Goal: Information Seeking & Learning: Learn about a topic

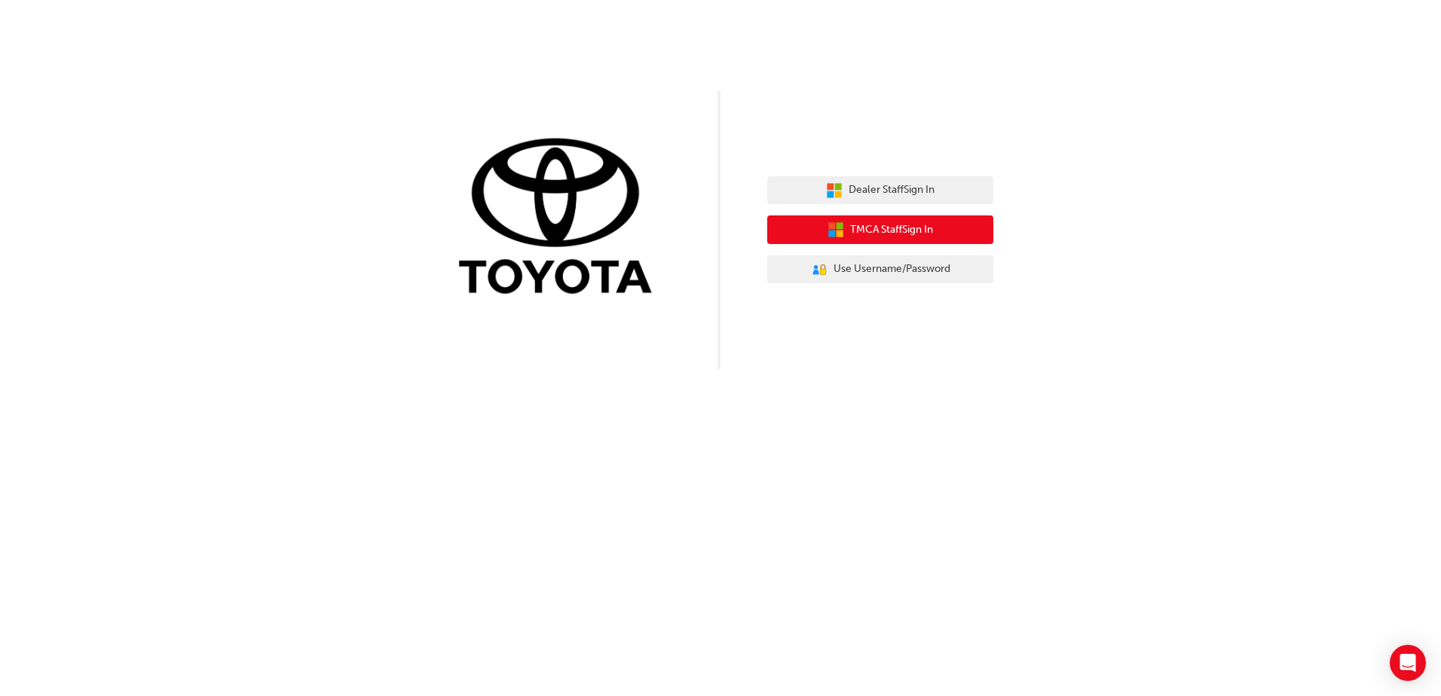
click at [909, 230] on span "TMCA Staff Sign In" at bounding box center [891, 230] width 83 height 17
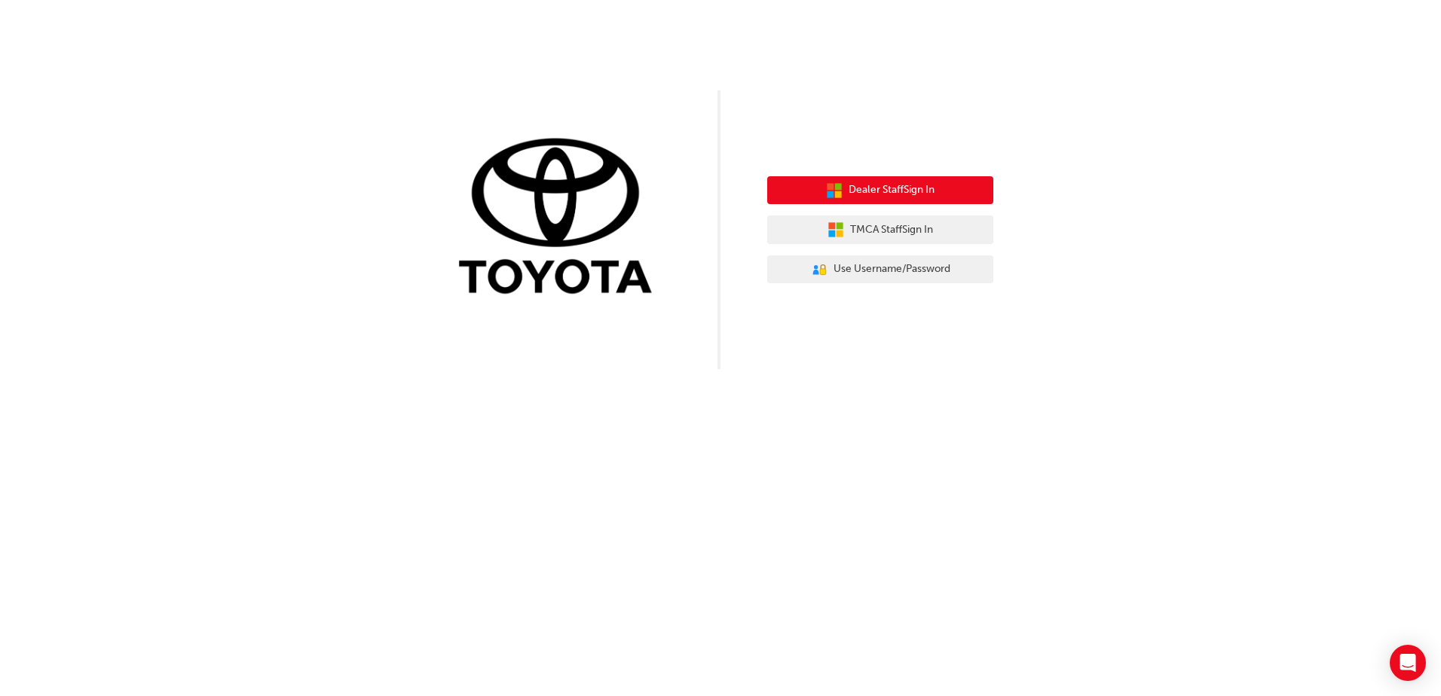
click at [904, 185] on span "Dealer Staff Sign In" at bounding box center [892, 190] width 86 height 17
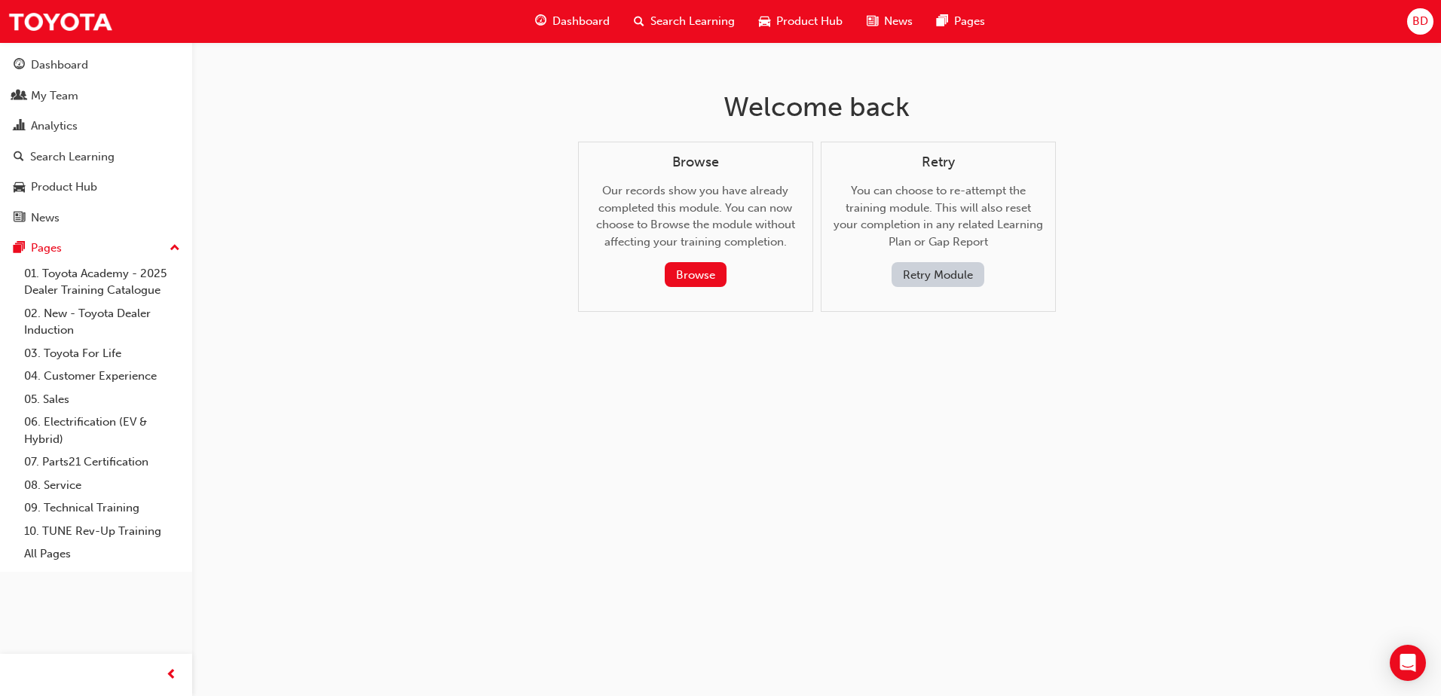
click at [962, 274] on button "Retry Module" at bounding box center [938, 274] width 93 height 25
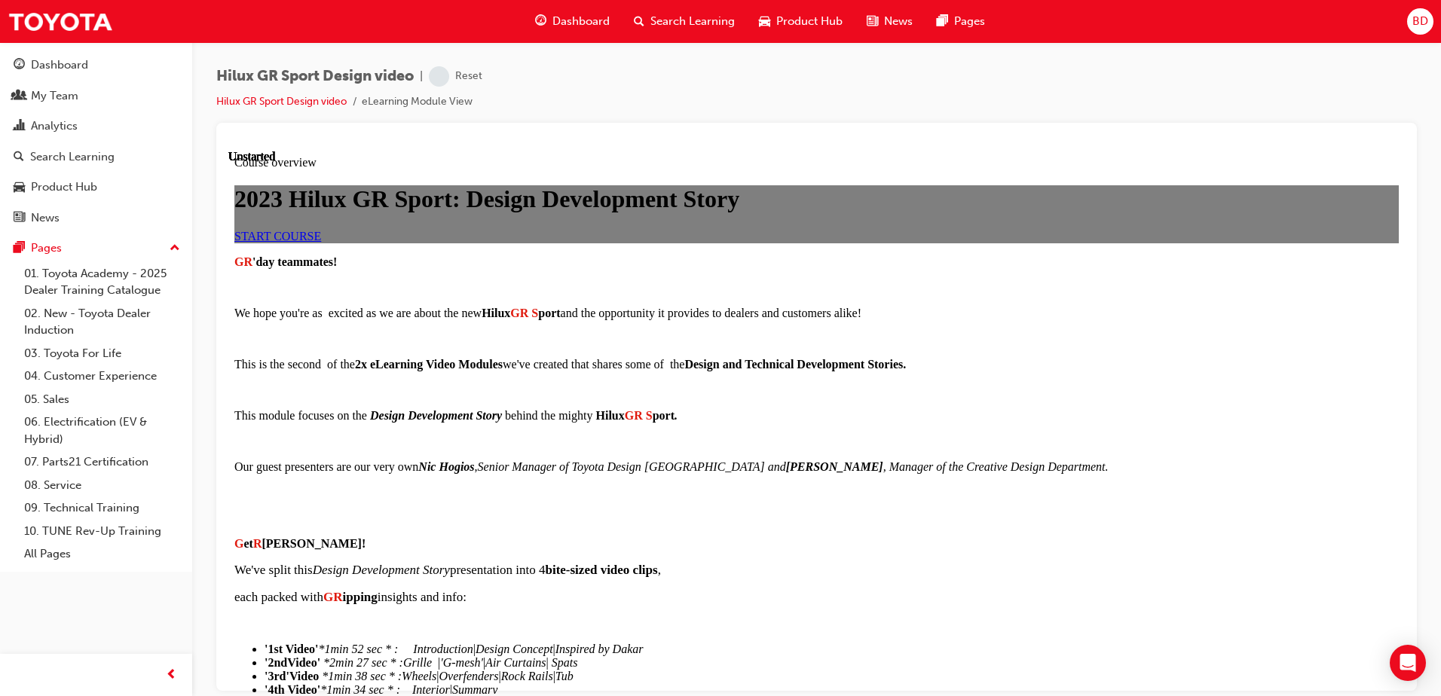
click at [321, 242] on span "START COURSE" at bounding box center [277, 235] width 87 height 13
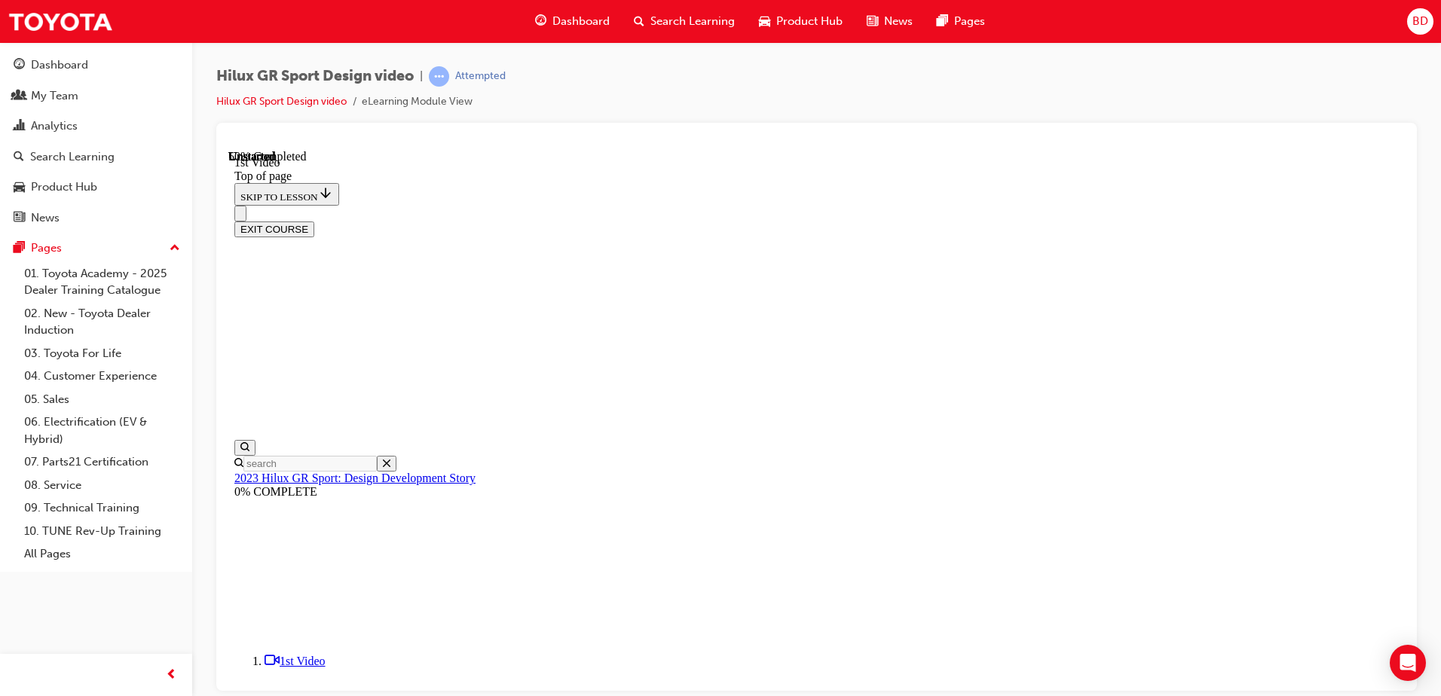
scroll to position [525, 0]
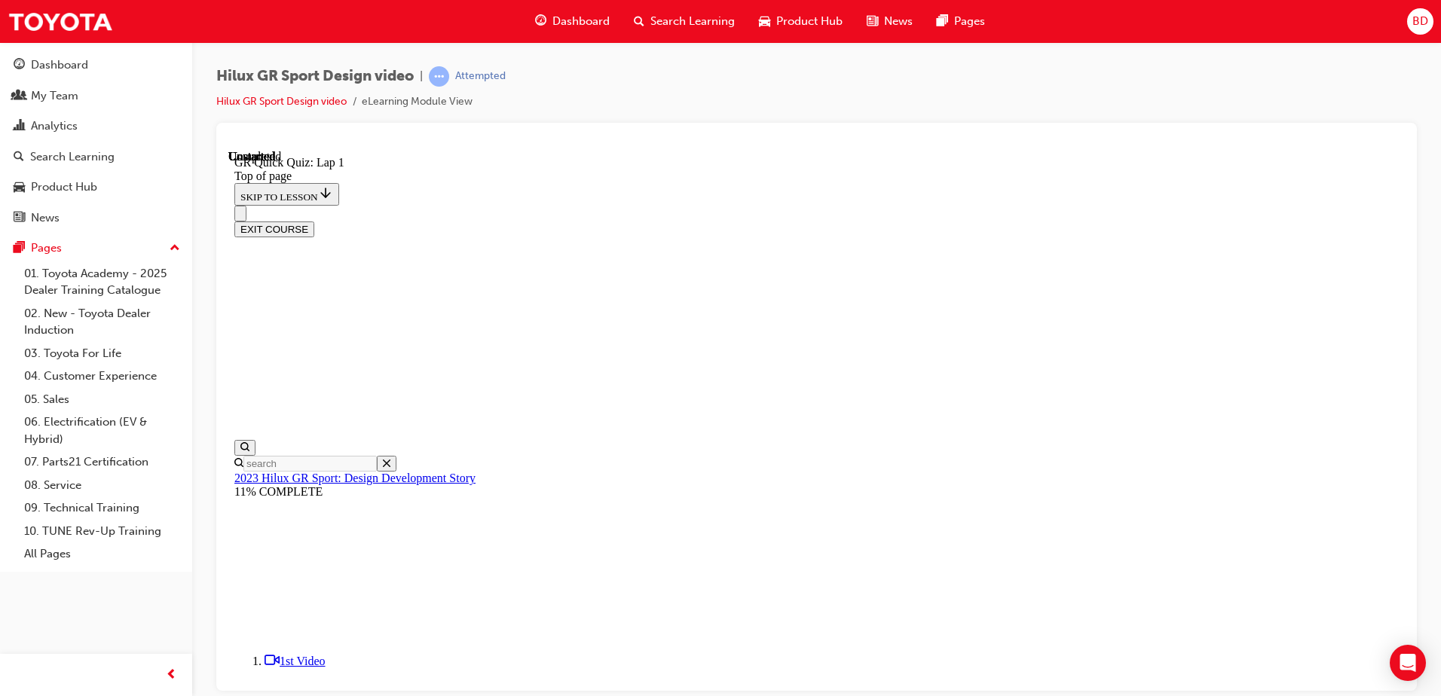
drag, startPoint x: 898, startPoint y: 521, endPoint x: 925, endPoint y: 552, distance: 40.6
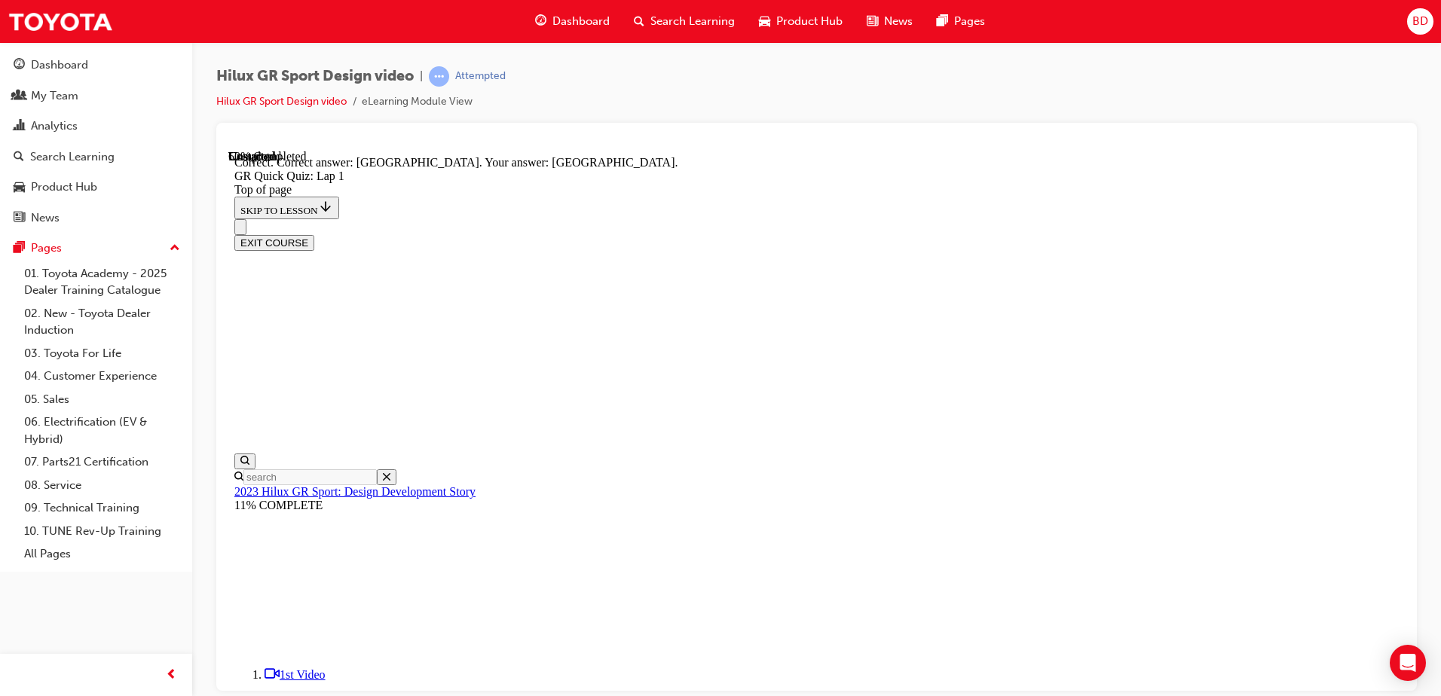
scroll to position [265, 0]
drag, startPoint x: 932, startPoint y: 583, endPoint x: 936, endPoint y: 590, distance: 8.4
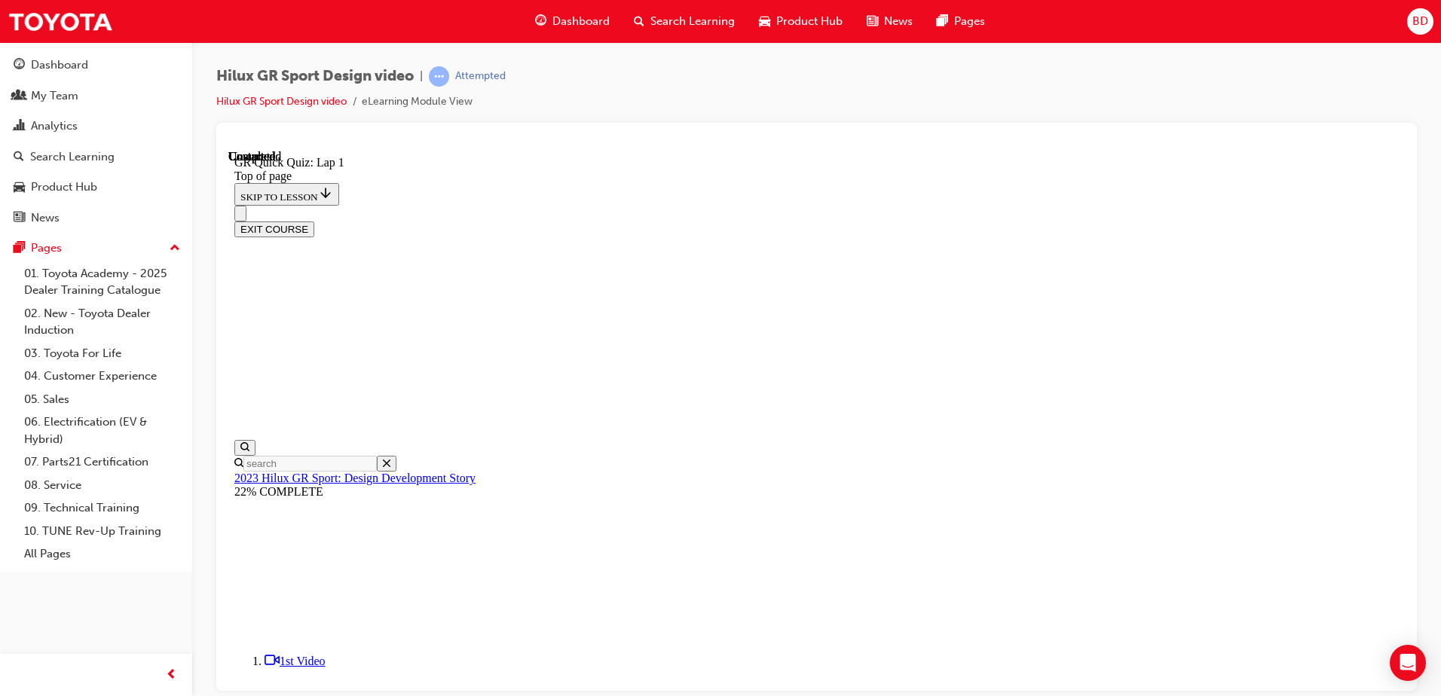
drag, startPoint x: 717, startPoint y: 594, endPoint x: 889, endPoint y: 577, distance: 173.4
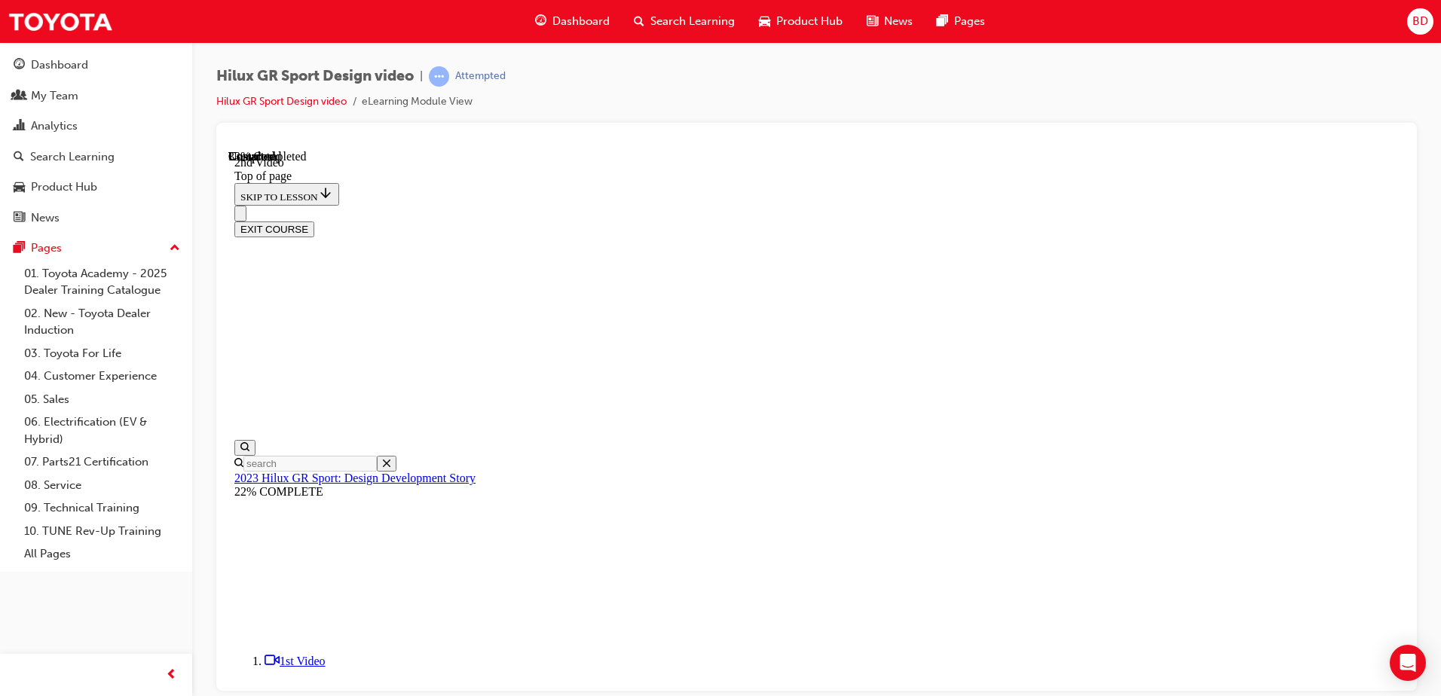
drag, startPoint x: 1205, startPoint y: 463, endPoint x: 1201, endPoint y: 469, distance: 8.2
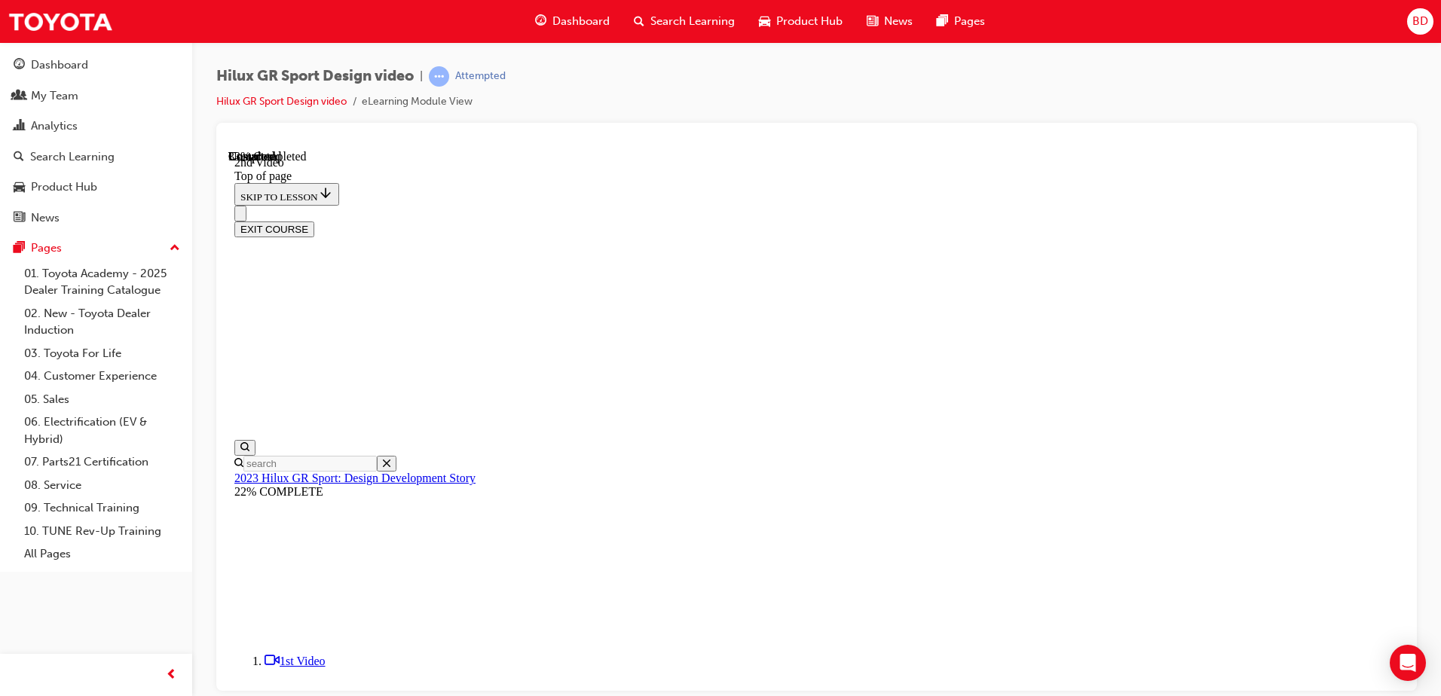
drag, startPoint x: 922, startPoint y: 373, endPoint x: 931, endPoint y: 393, distance: 22.3
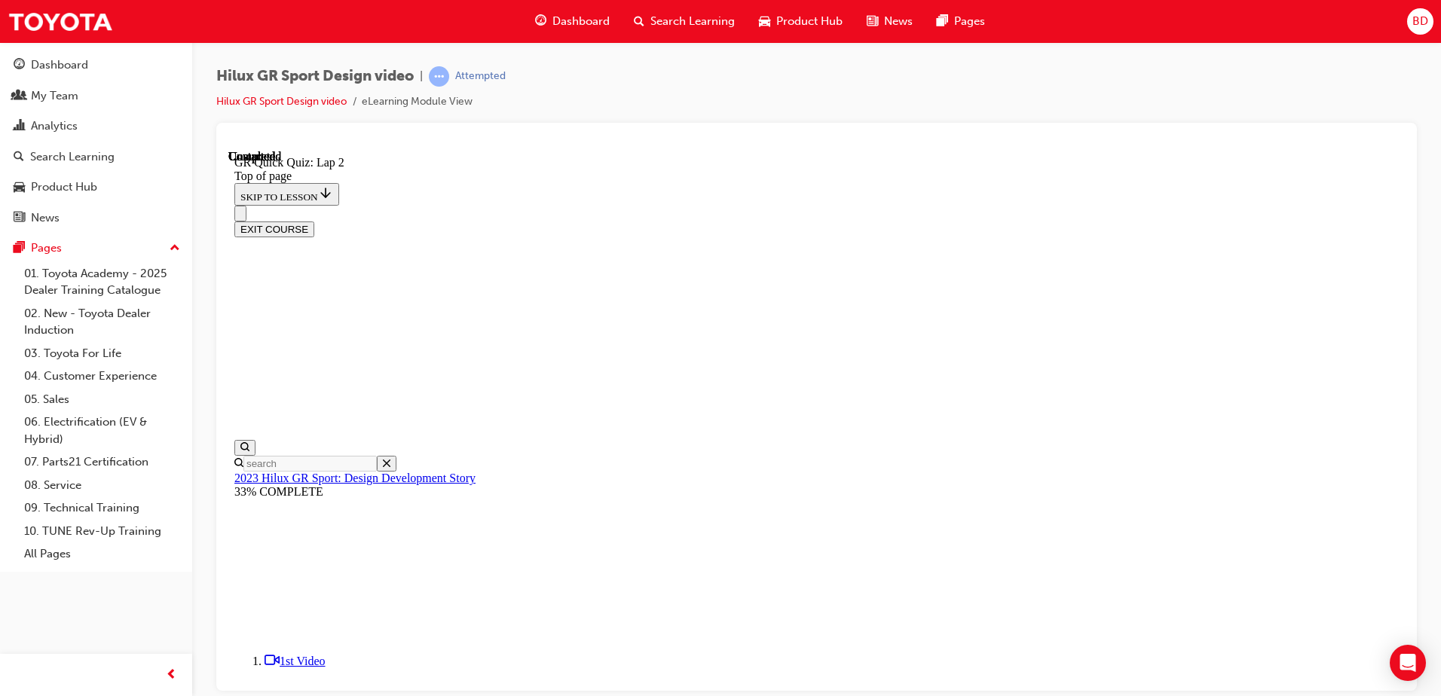
scroll to position [47, 0]
drag, startPoint x: 656, startPoint y: 225, endPoint x: 1009, endPoint y: 542, distance: 473.9
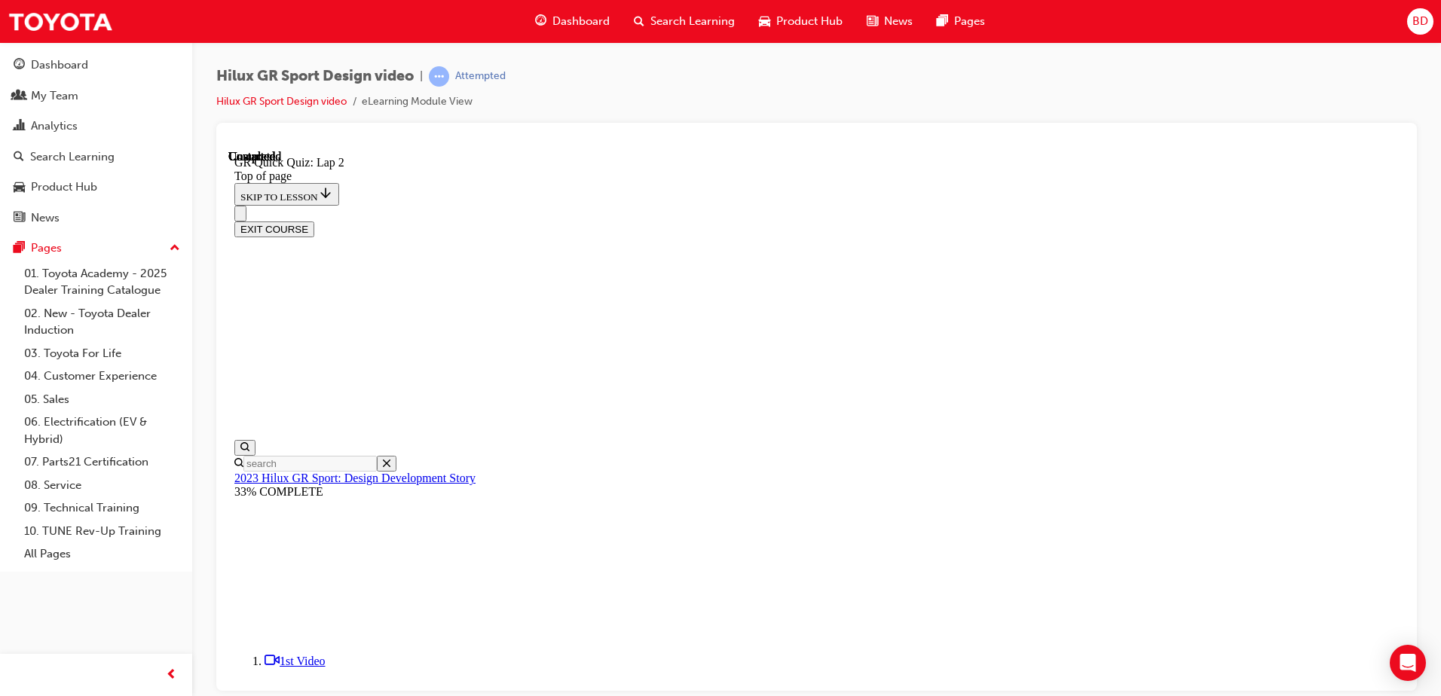
copy div "The HiLux GR S port has a unique 'mesh' design on the front grille. What type o…"
drag, startPoint x: 919, startPoint y: 622, endPoint x: 925, endPoint y: 616, distance: 8.5
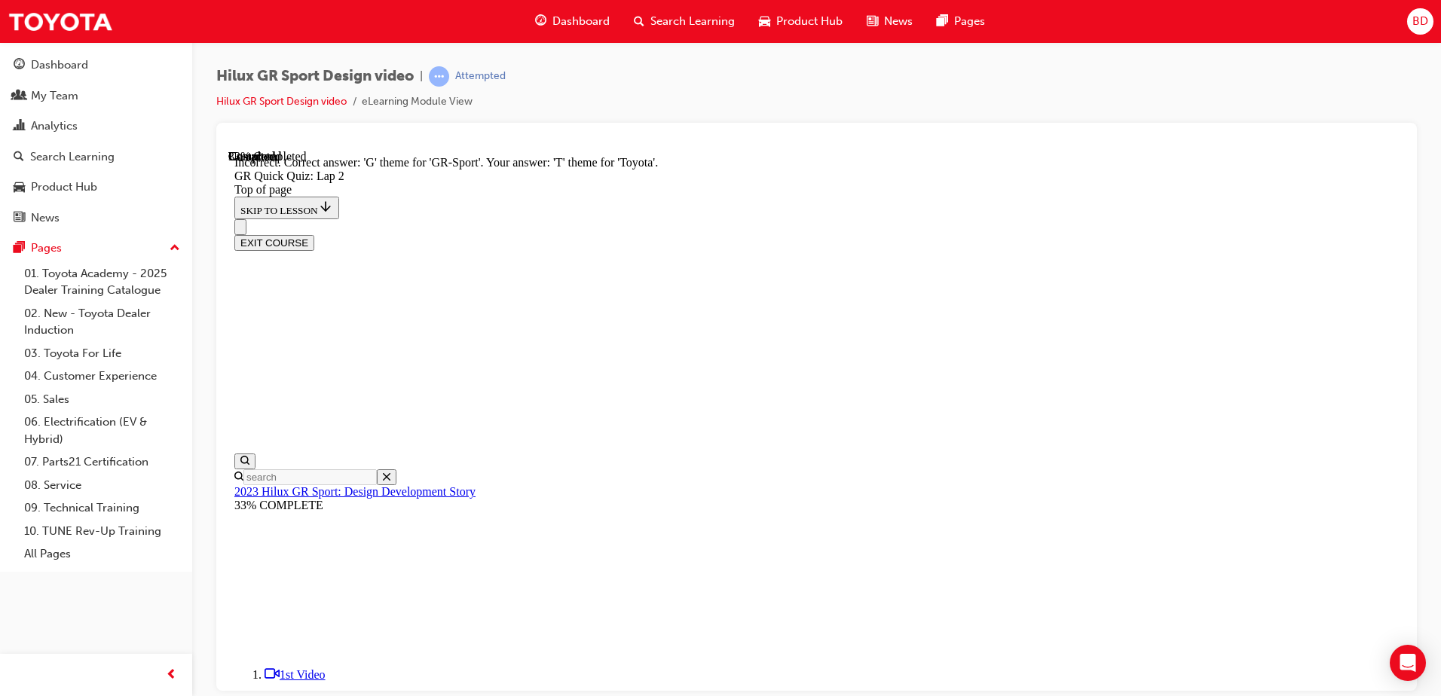
scroll to position [317, 0]
drag, startPoint x: 911, startPoint y: 622, endPoint x: 947, endPoint y: 605, distance: 39.1
drag, startPoint x: 640, startPoint y: 258, endPoint x: 940, endPoint y: 617, distance: 468.2
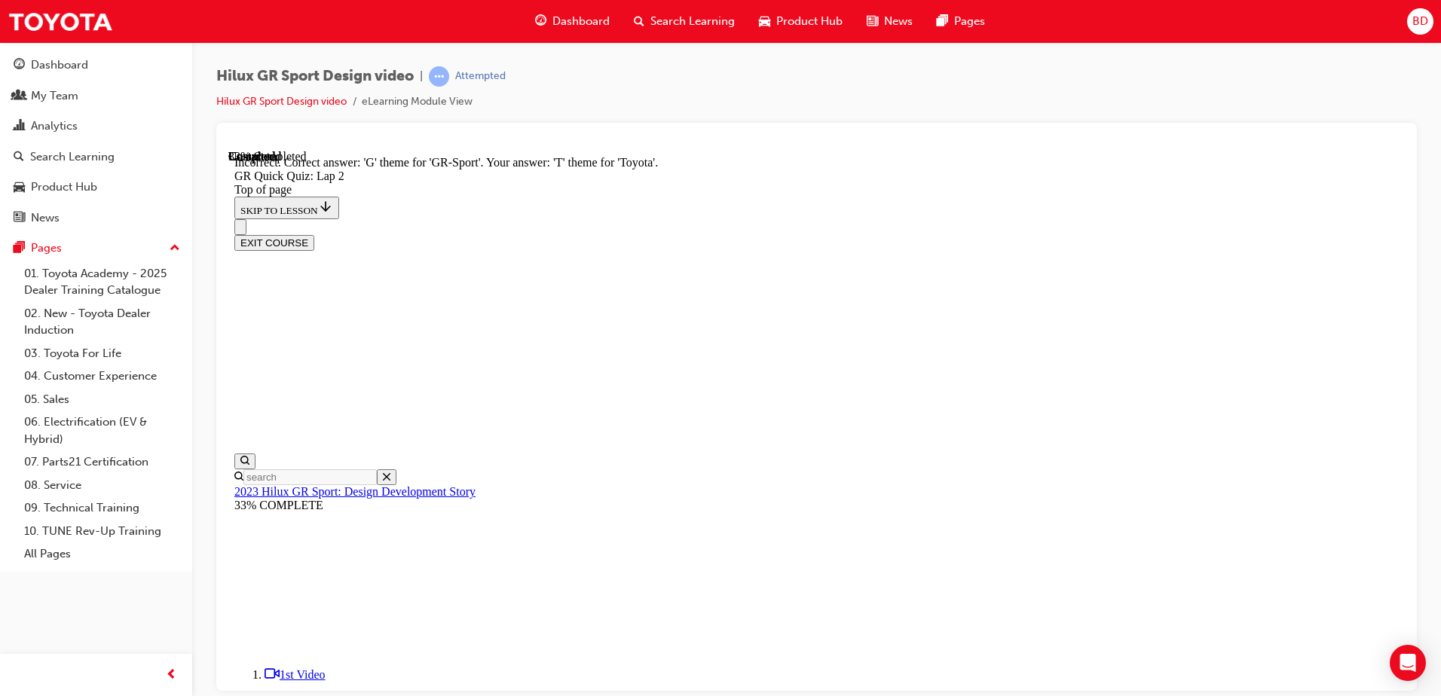
copy div "The unique front grille design of the HiLux GR S port is due to a functional re…"
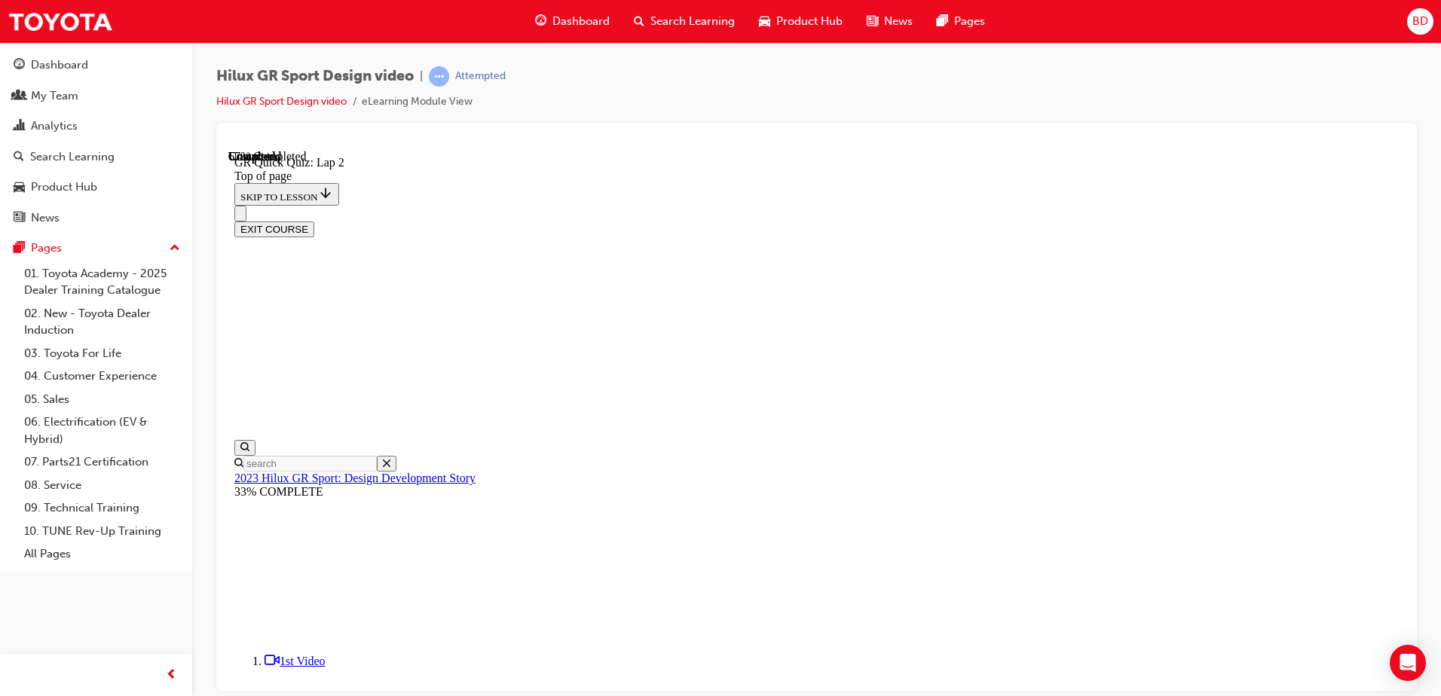
scroll to position [197, 0]
drag, startPoint x: 659, startPoint y: 216, endPoint x: 763, endPoint y: 500, distance: 302.8
copy div "Part of the unique aerodynamic design on the front of the new HiLux GR S port a…"
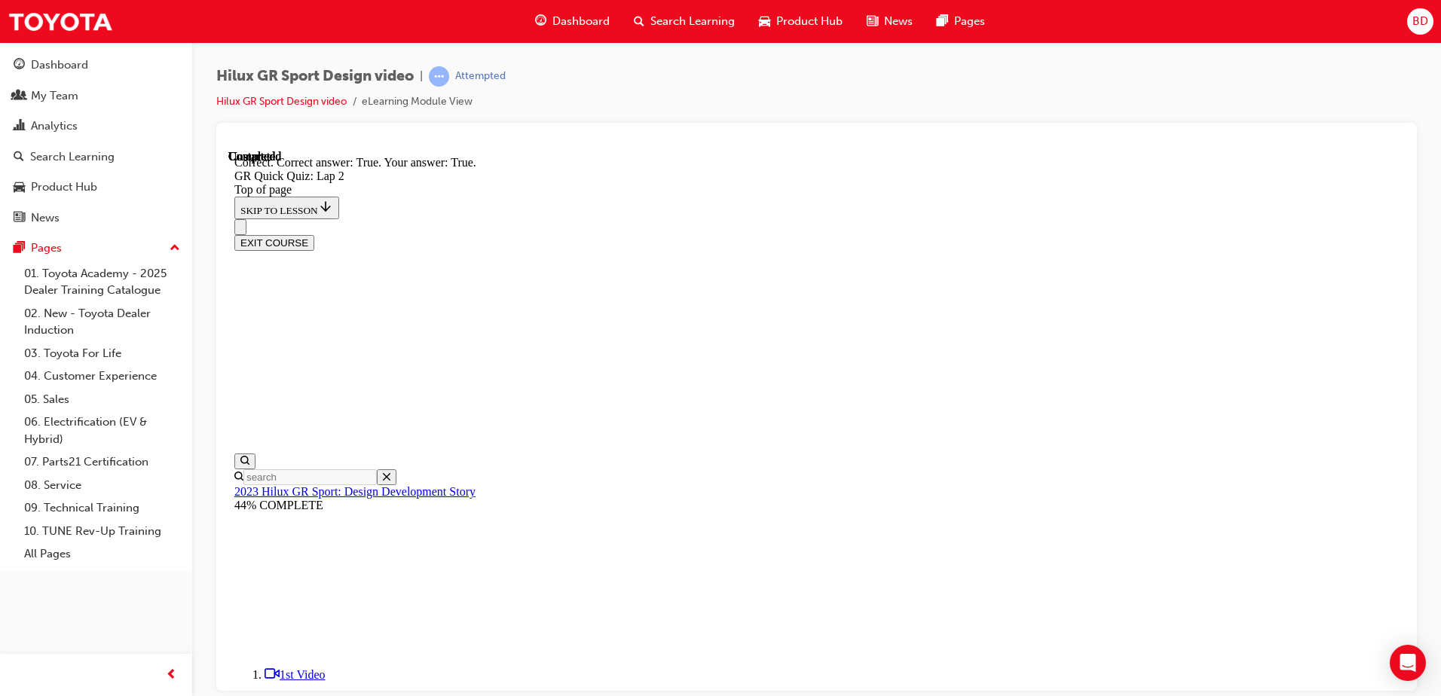
scroll to position [283, 0]
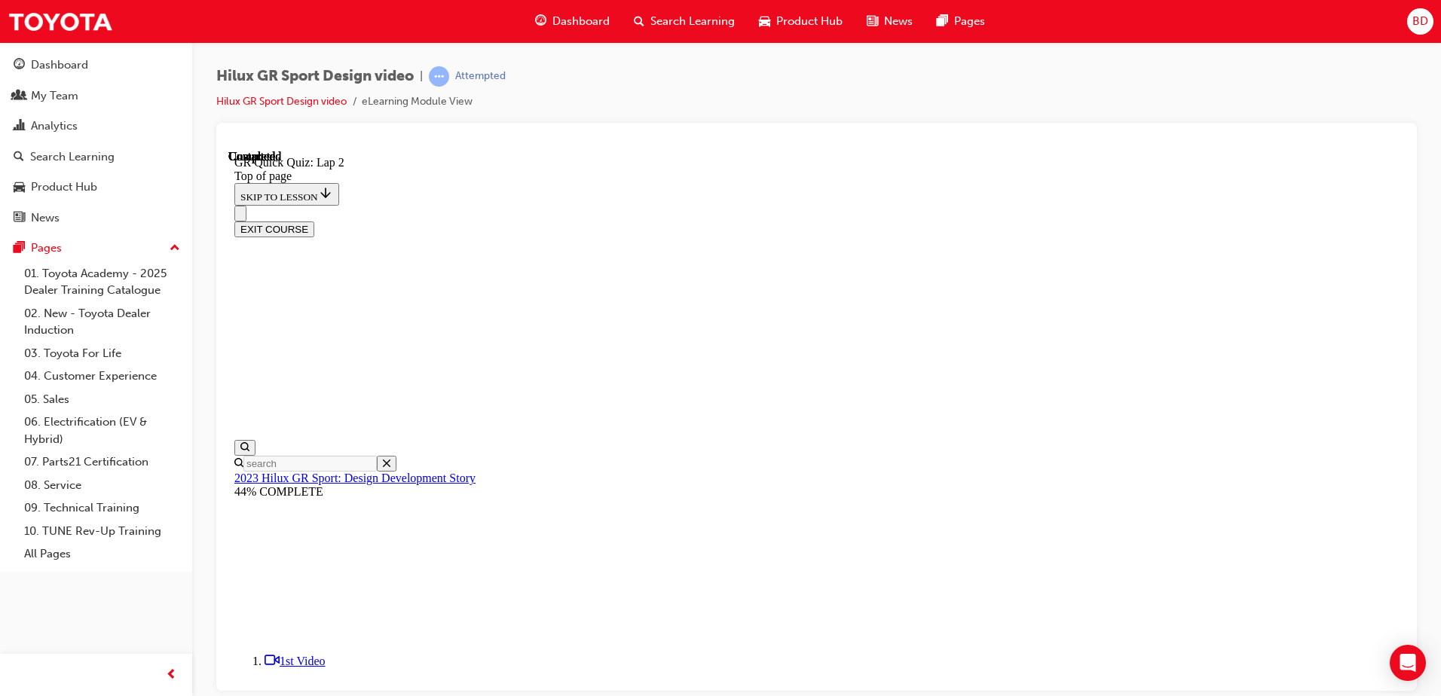
scroll to position [206, 0]
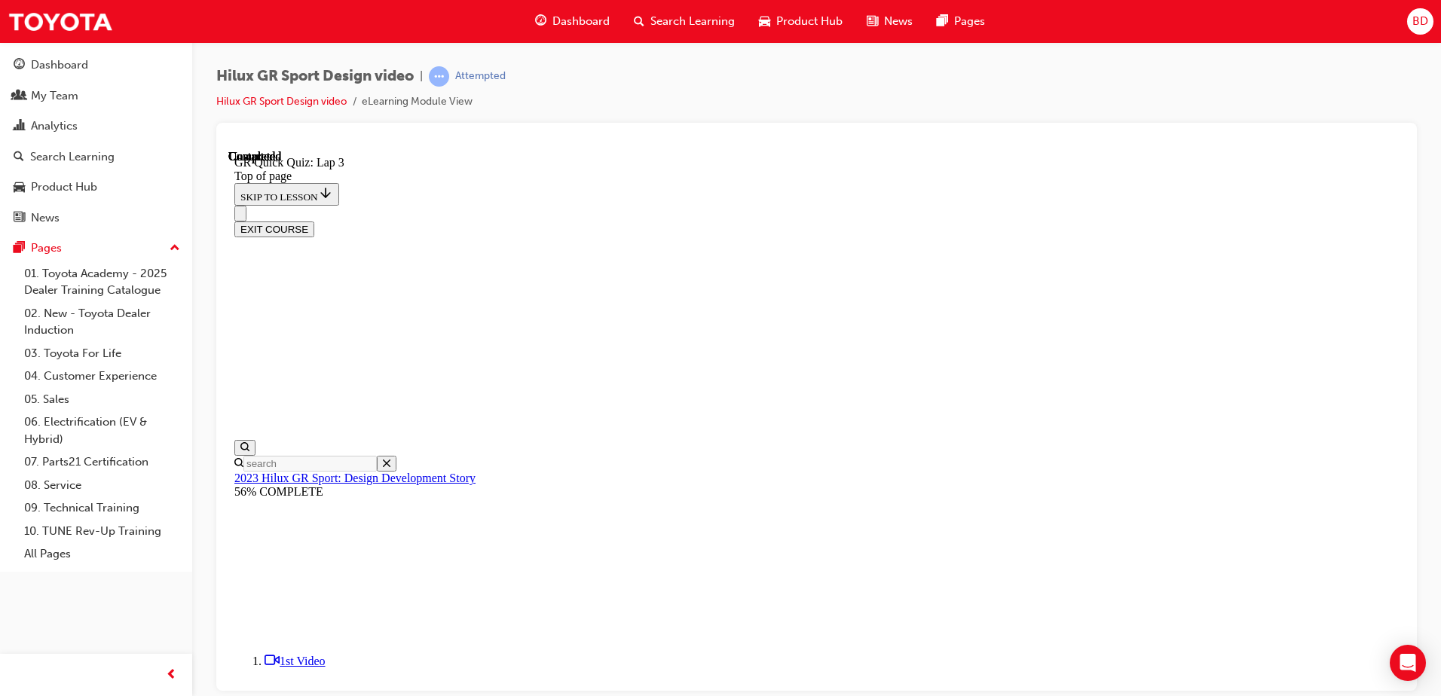
scroll to position [251, 0]
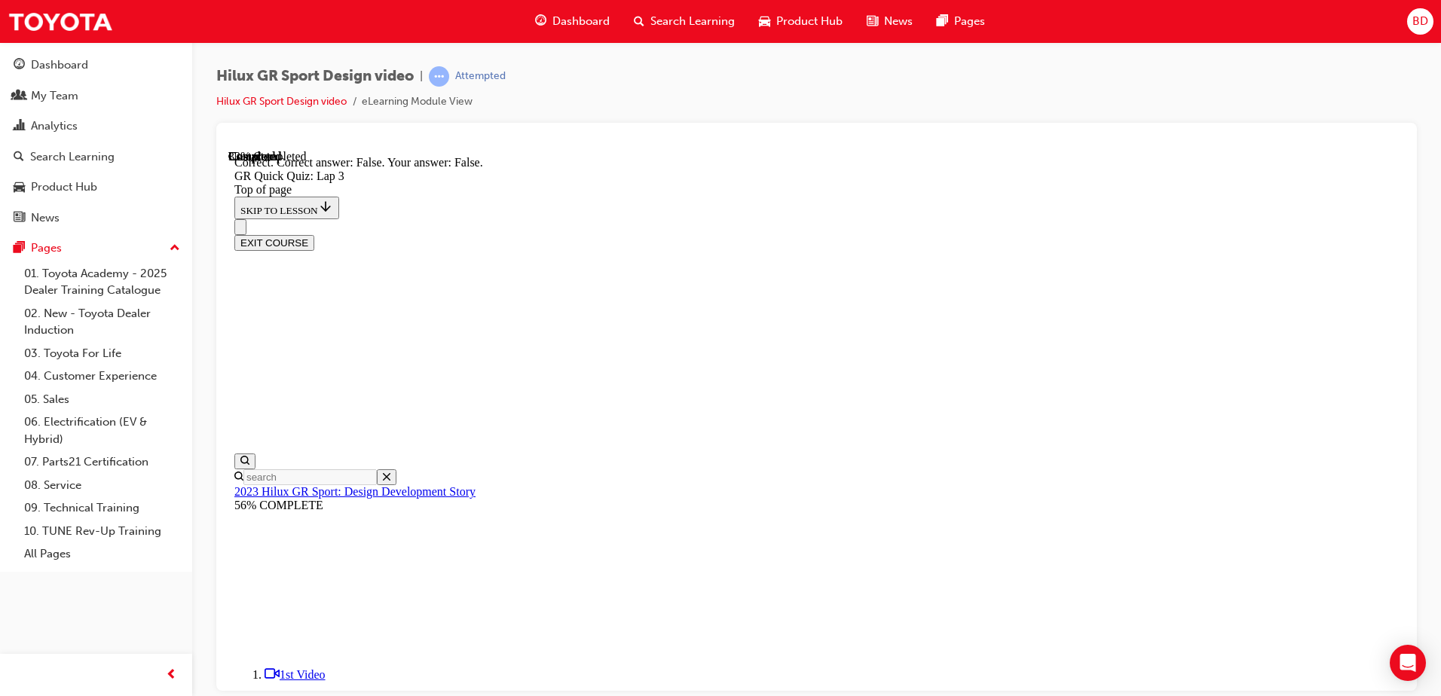
scroll to position [298, 0]
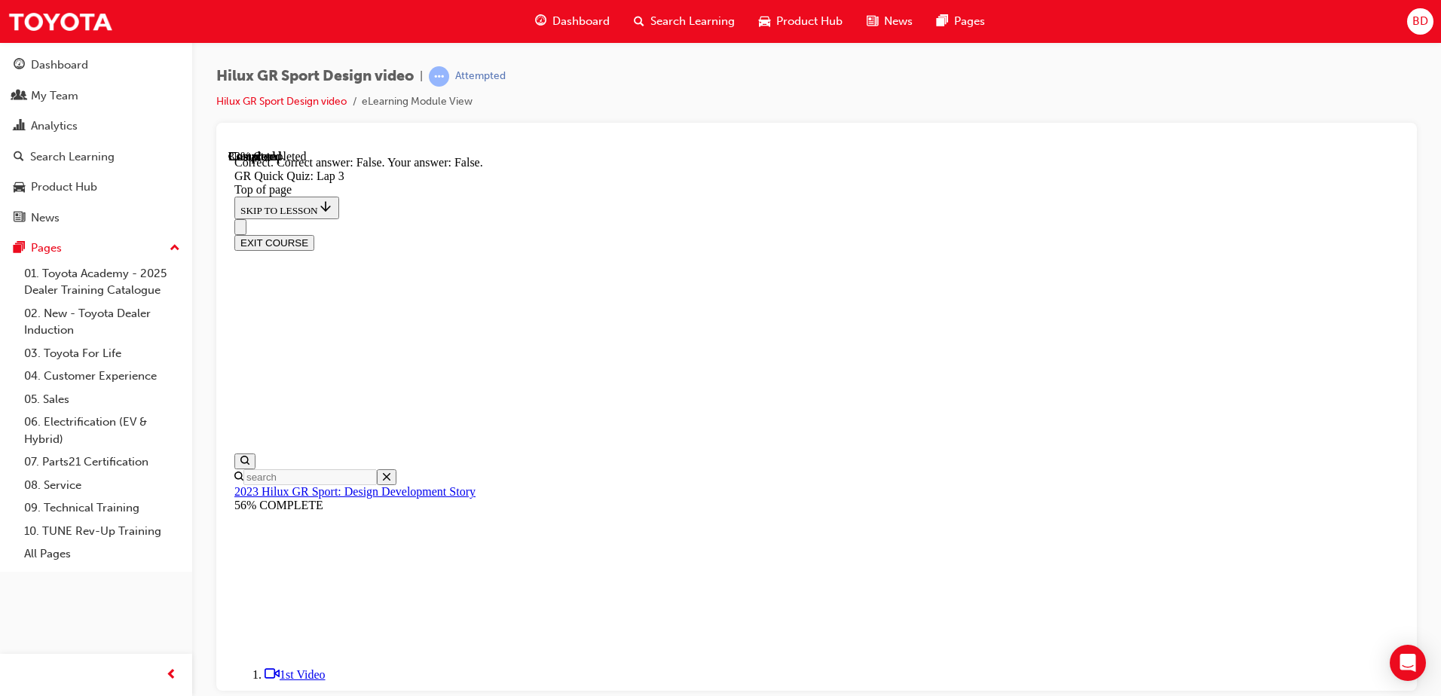
drag, startPoint x: 722, startPoint y: 588, endPoint x: 738, endPoint y: 592, distance: 16.5
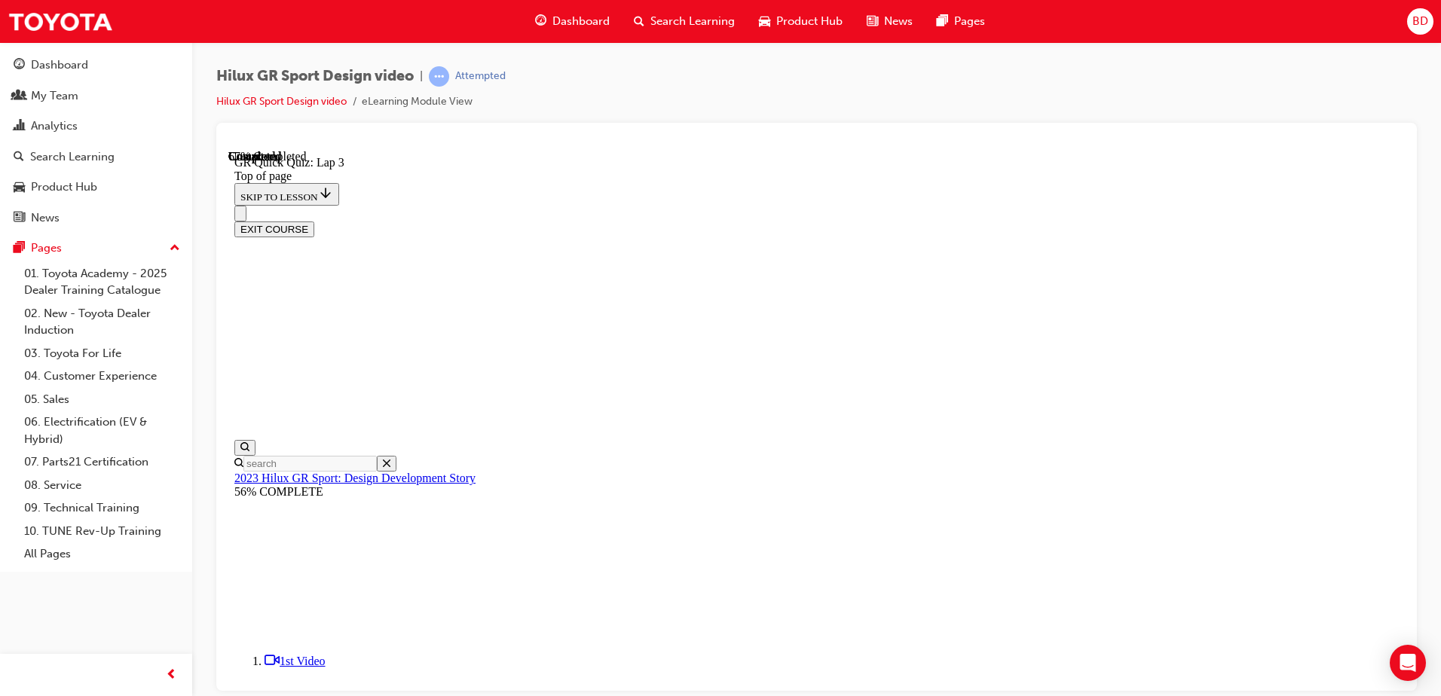
scroll to position [46, 0]
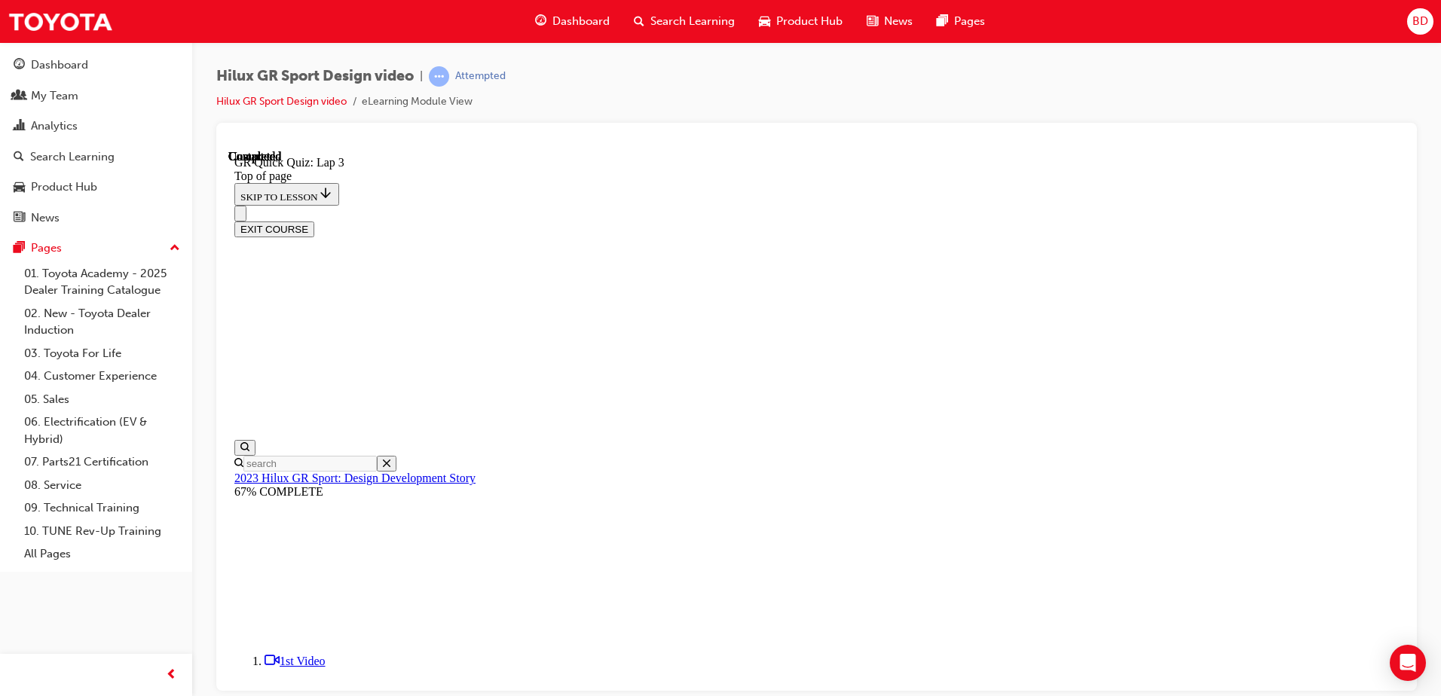
scroll to position [206, 0]
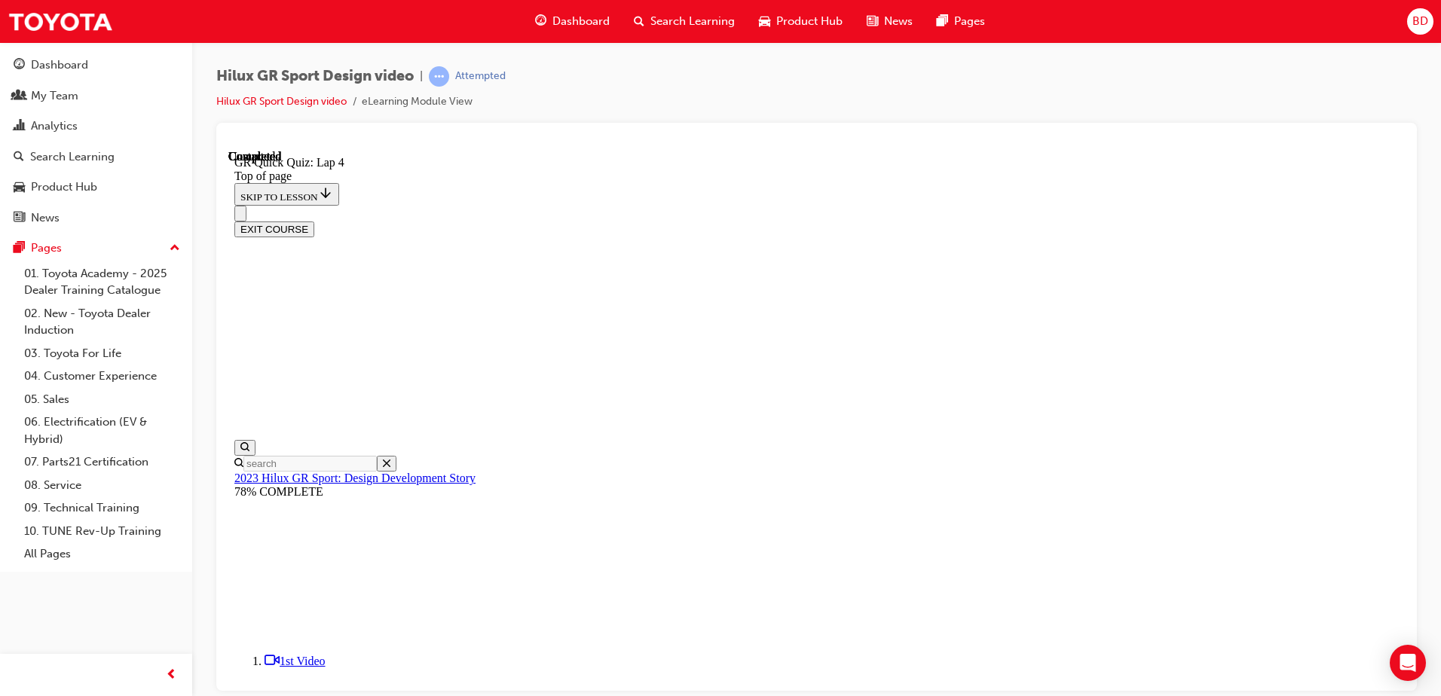
scroll to position [47, 0]
drag, startPoint x: 656, startPoint y: 221, endPoint x: 873, endPoint y: 591, distance: 429.0
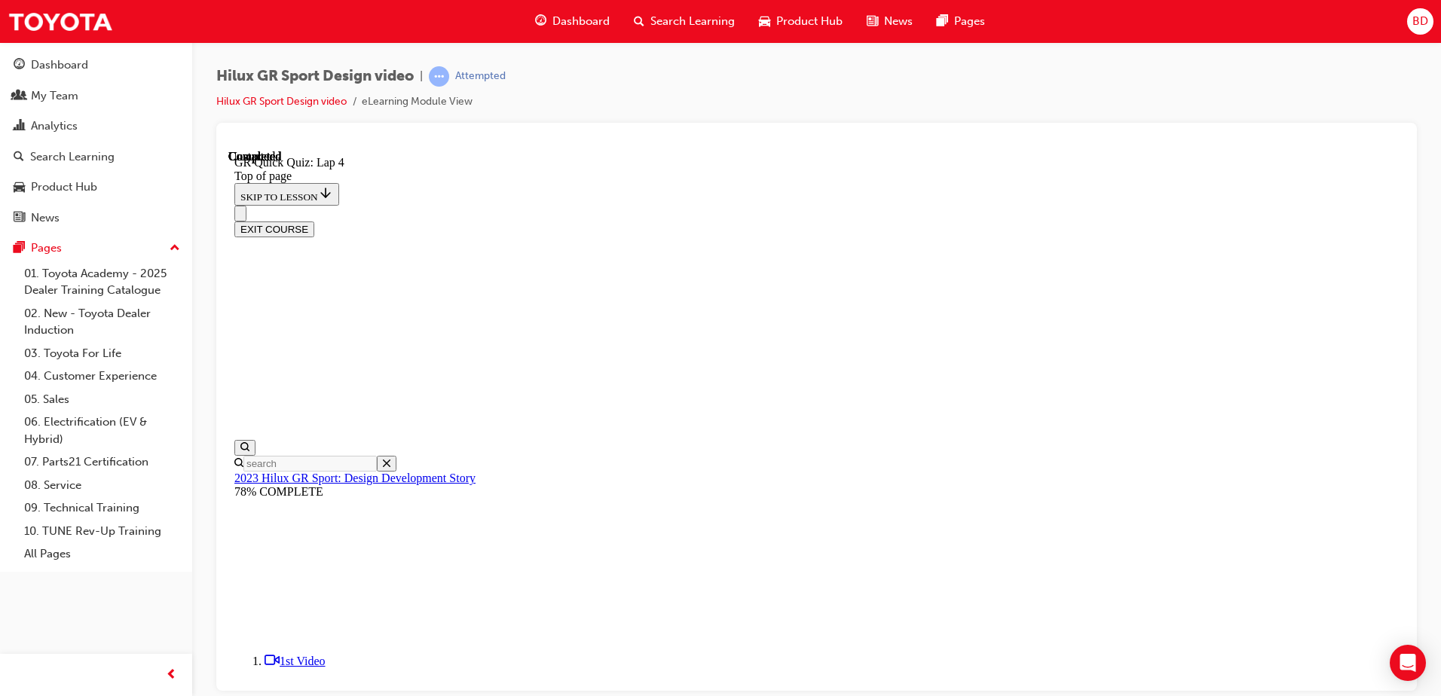
copy div "The interior design theme of the new Hilux GR S port is uncluttered with sporty…"
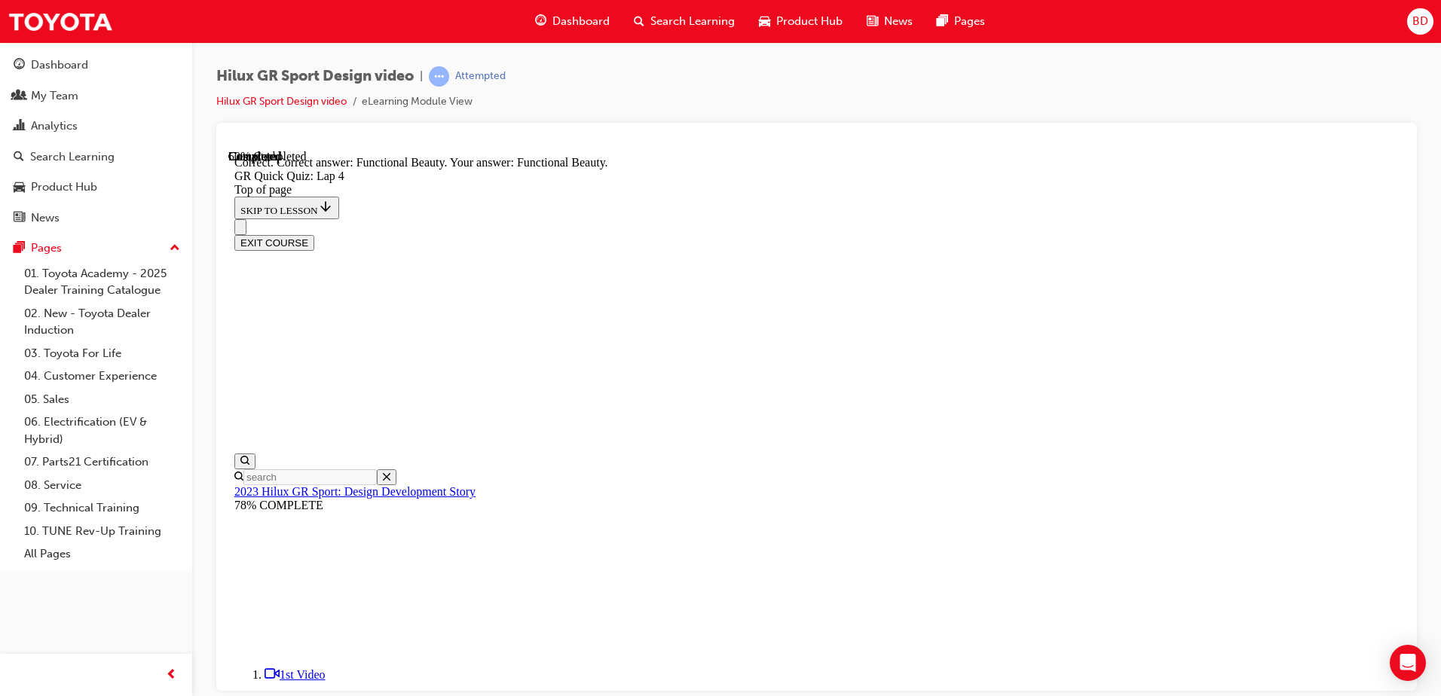
drag, startPoint x: 652, startPoint y: 283, endPoint x: 917, endPoint y: 594, distance: 408.4
copy div "Which features listed below are part of the highly stylish and functional HiLux…"
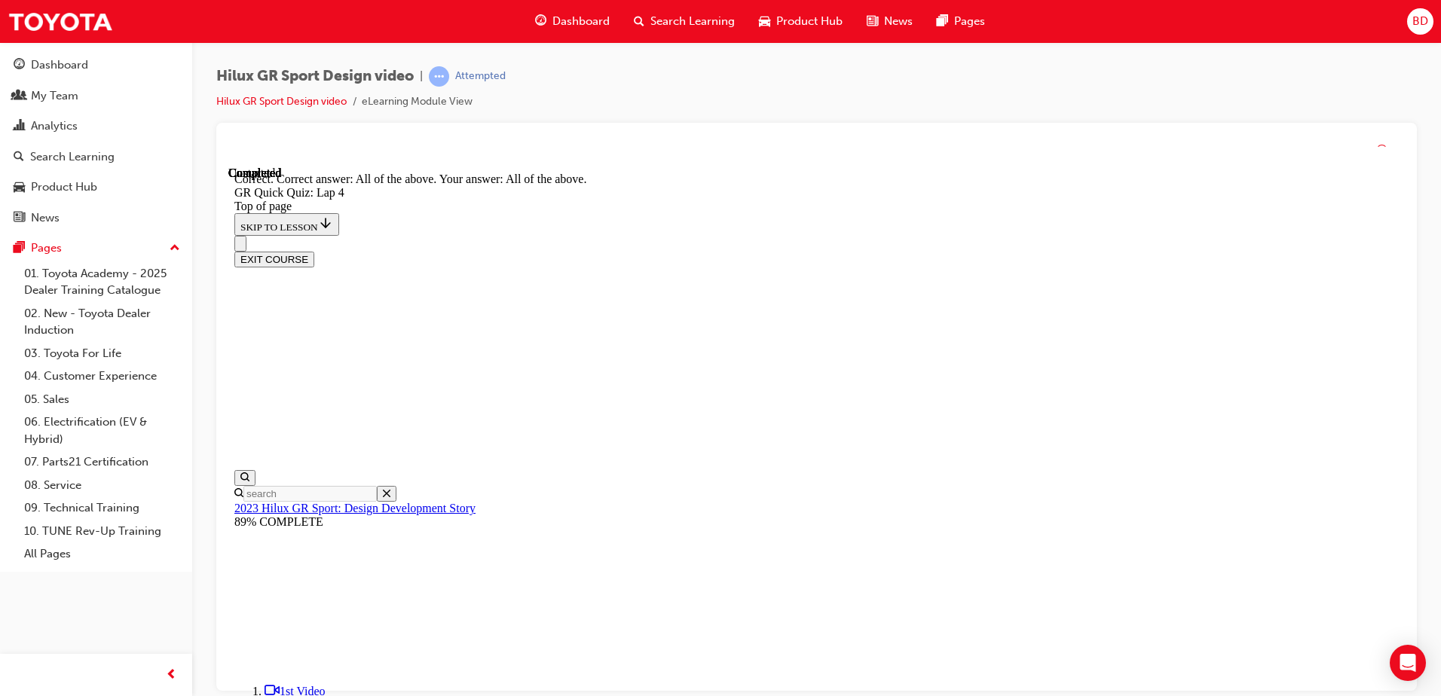
scroll to position [301, 0]
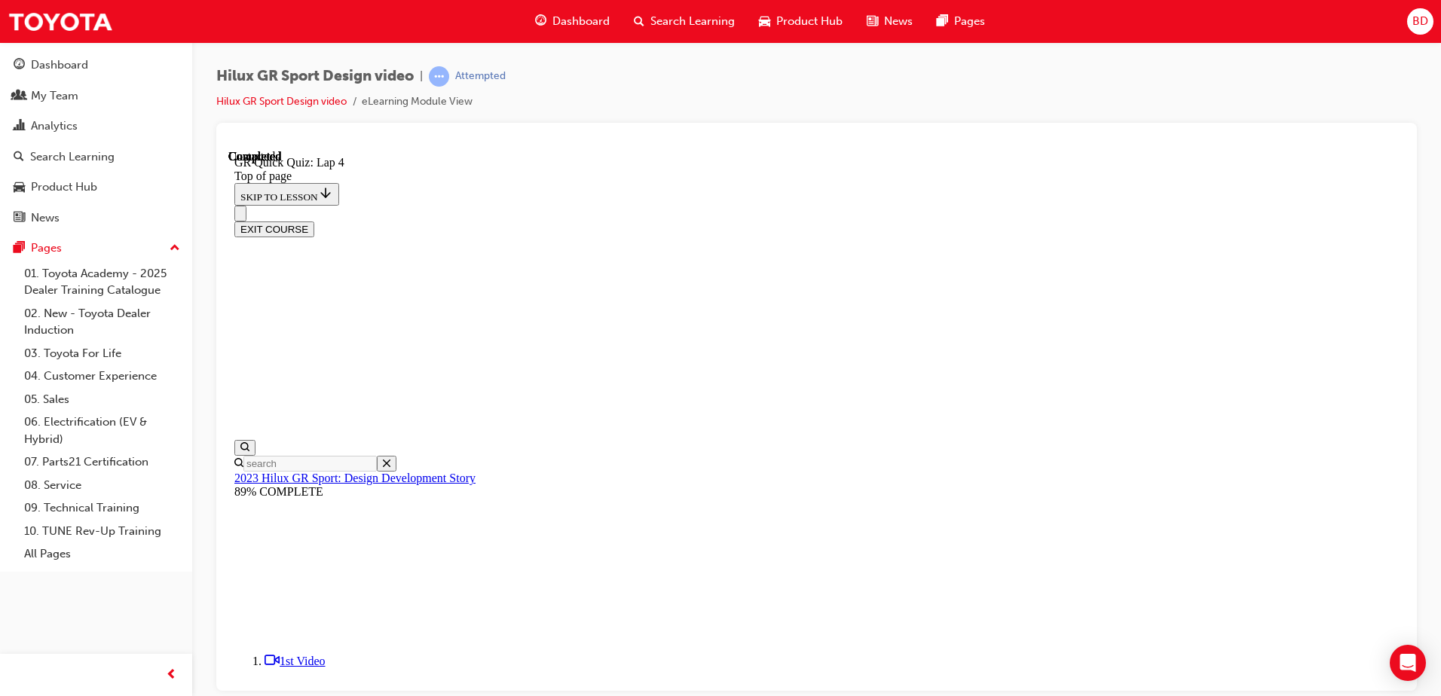
scroll to position [206, 0]
click at [314, 221] on button "EXIT COURSE" at bounding box center [274, 229] width 80 height 16
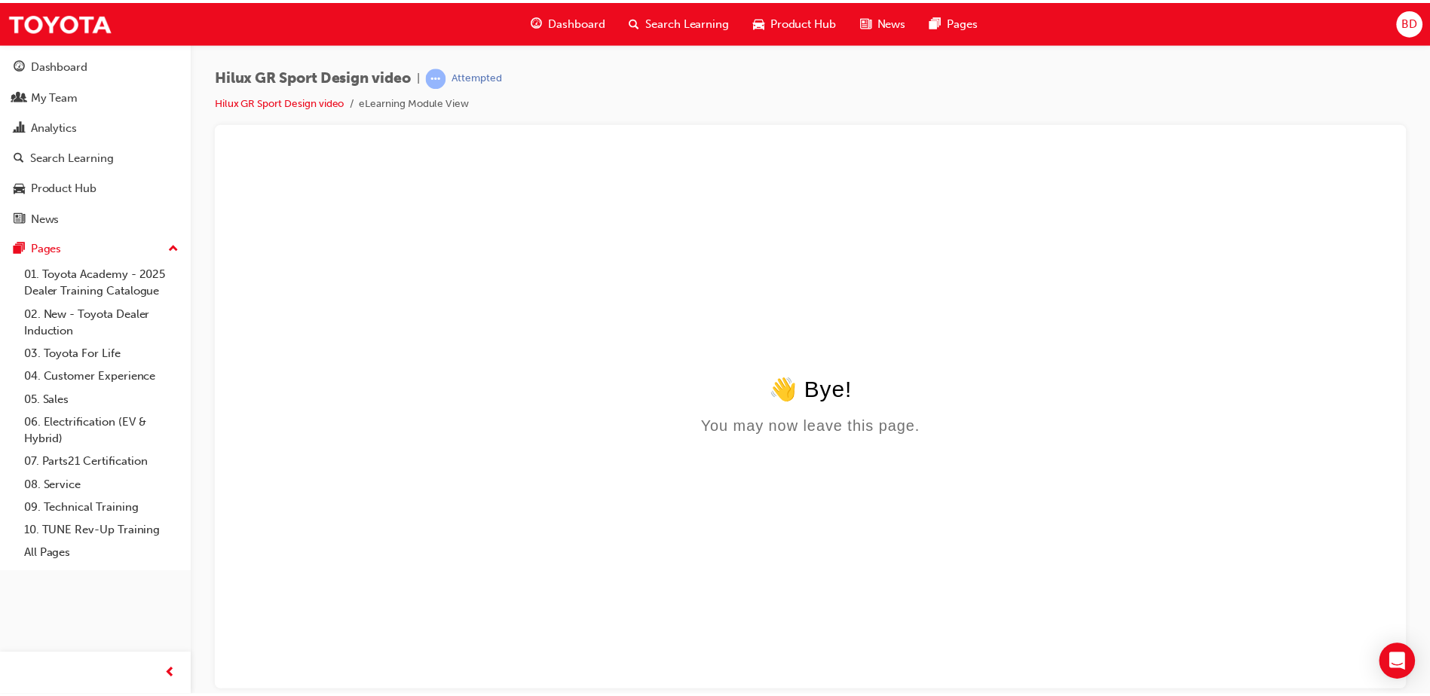
scroll to position [0, 0]
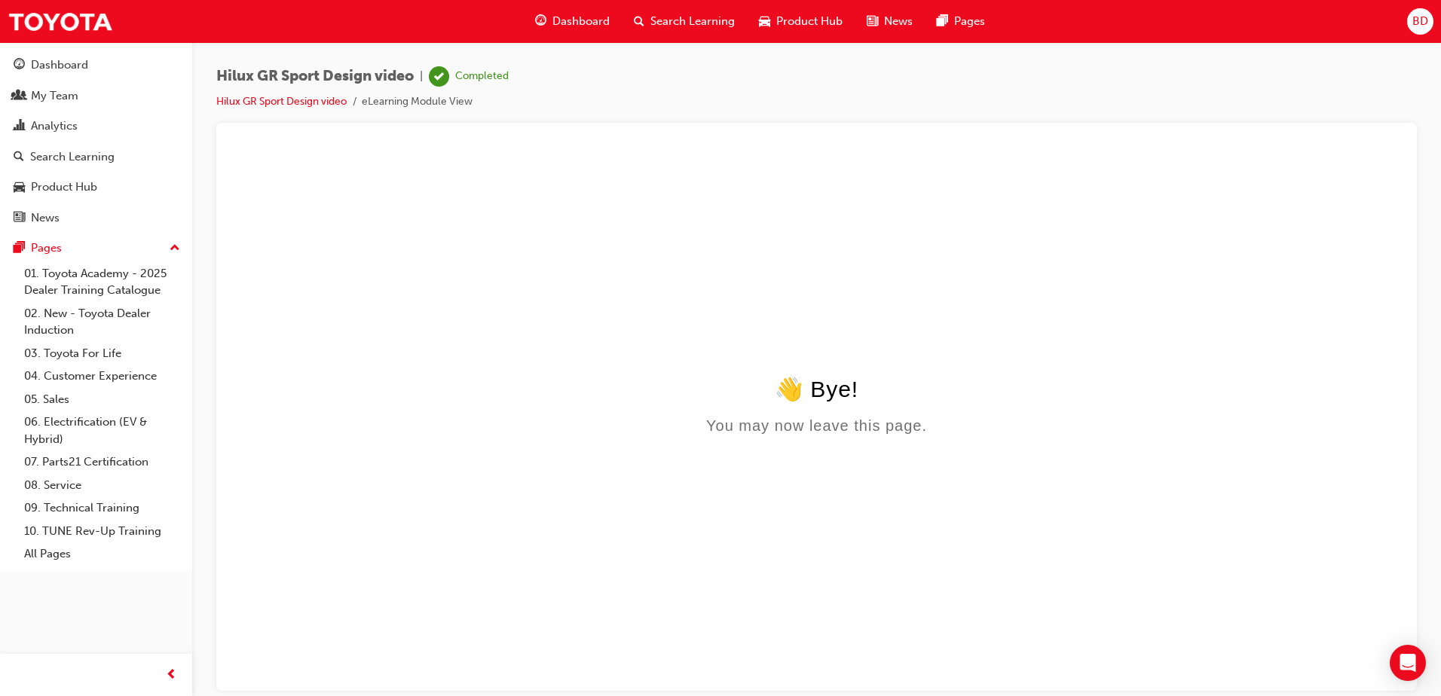
click at [576, 19] on span "Dashboard" at bounding box center [580, 21] width 57 height 17
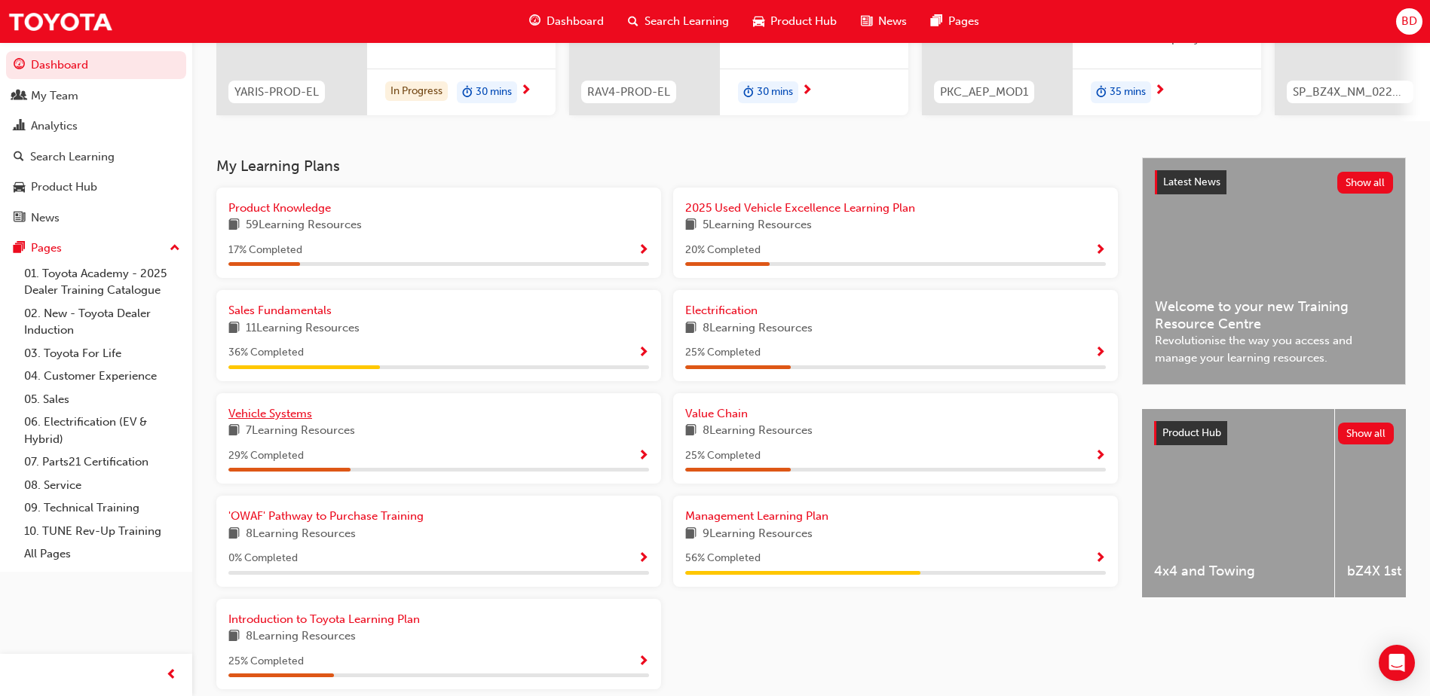
scroll to position [299, 0]
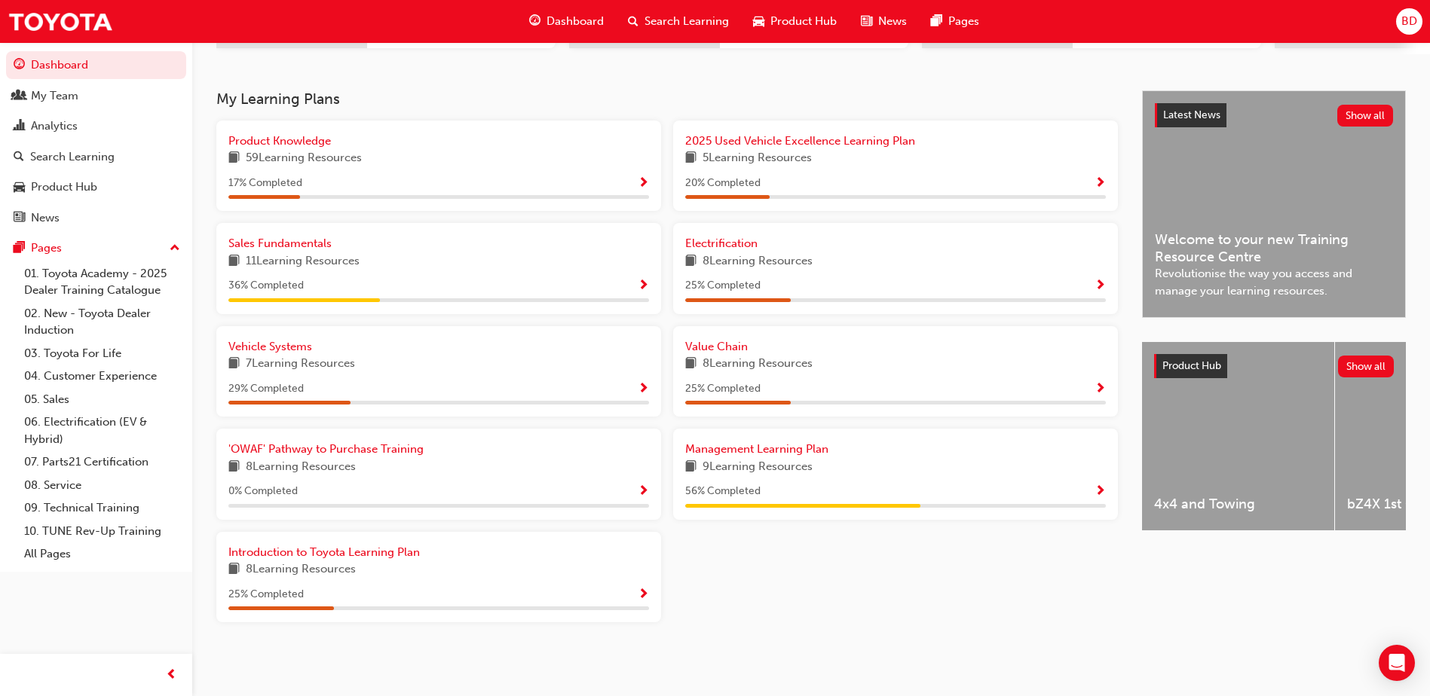
click at [419, 161] on div "59 Learning Resources" at bounding box center [438, 158] width 421 height 19
click at [644, 178] on span "Show Progress" at bounding box center [643, 184] width 11 height 14
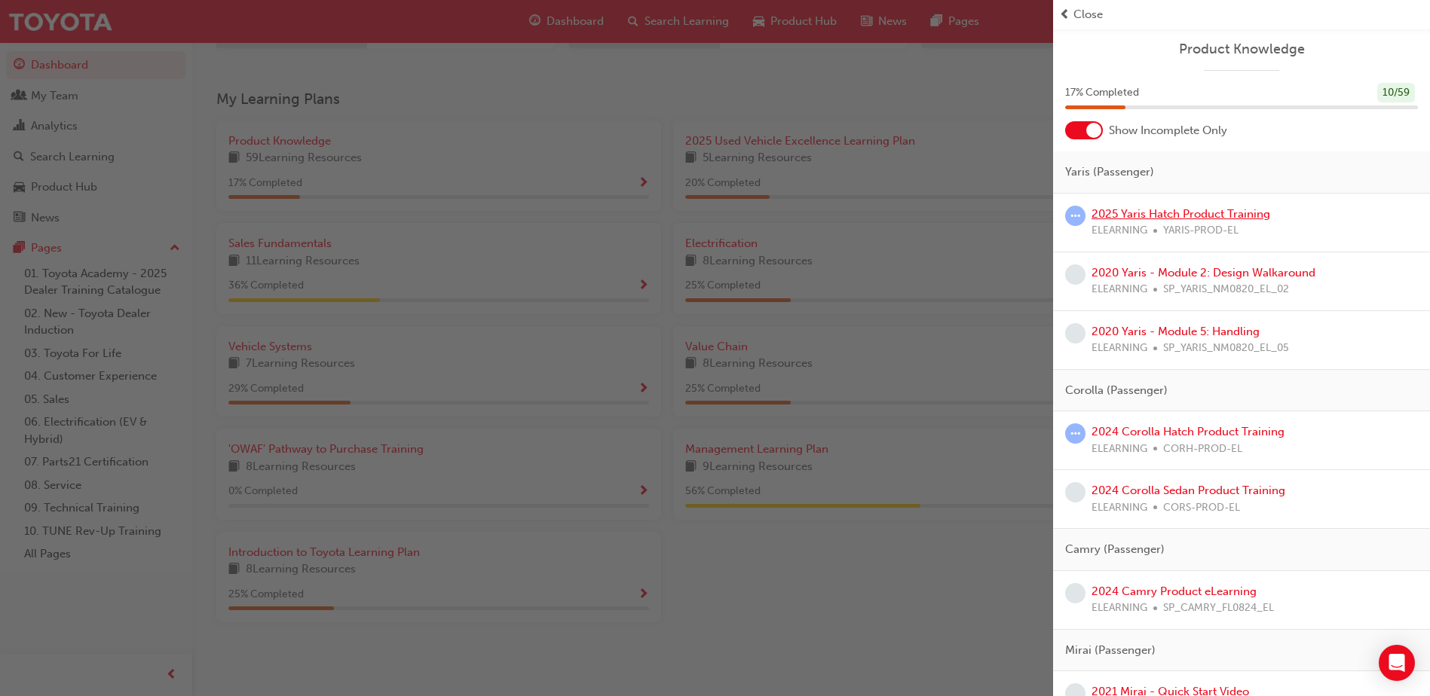
click at [1245, 213] on link "2025 Yaris Hatch Product Training" at bounding box center [1180, 214] width 179 height 14
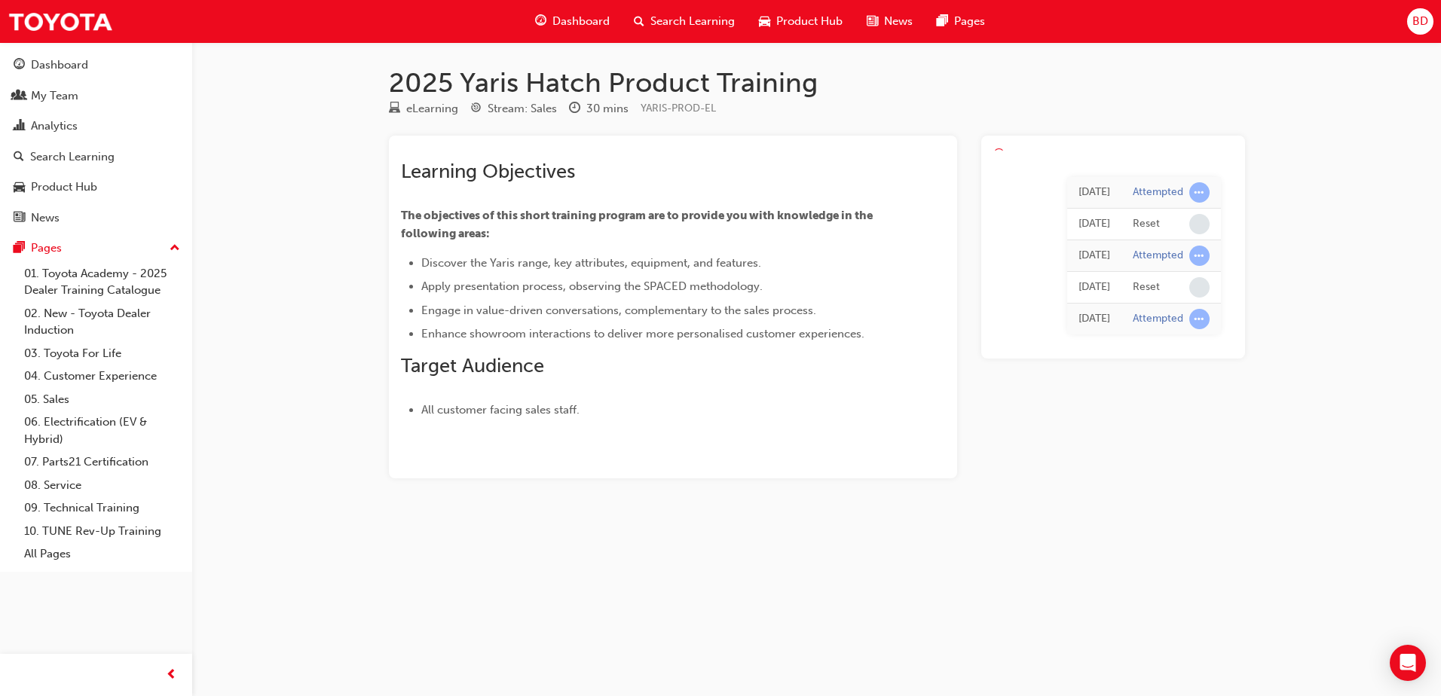
click at [1004, 159] on div at bounding box center [998, 153] width 11 height 11
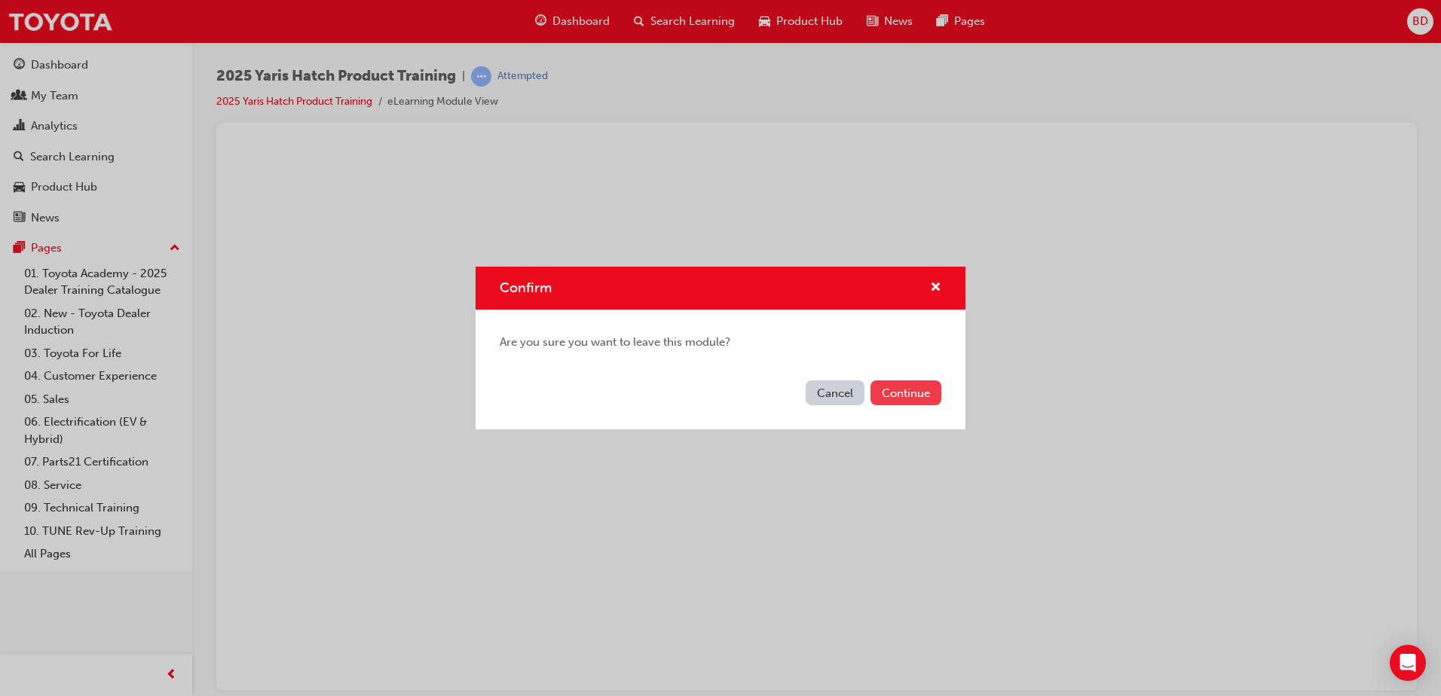
click at [935, 384] on button "Continue" at bounding box center [905, 393] width 71 height 25
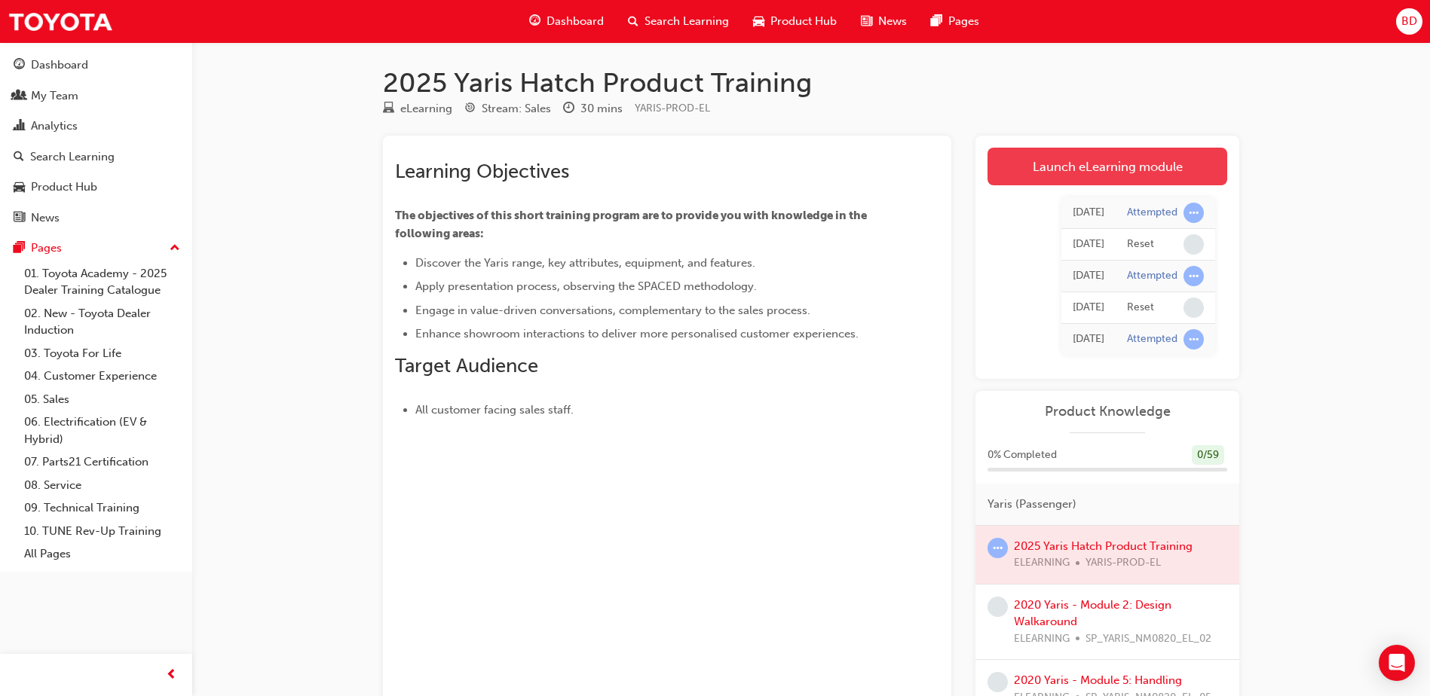
click at [1132, 172] on link "Launch eLearning module" at bounding box center [1107, 167] width 240 height 38
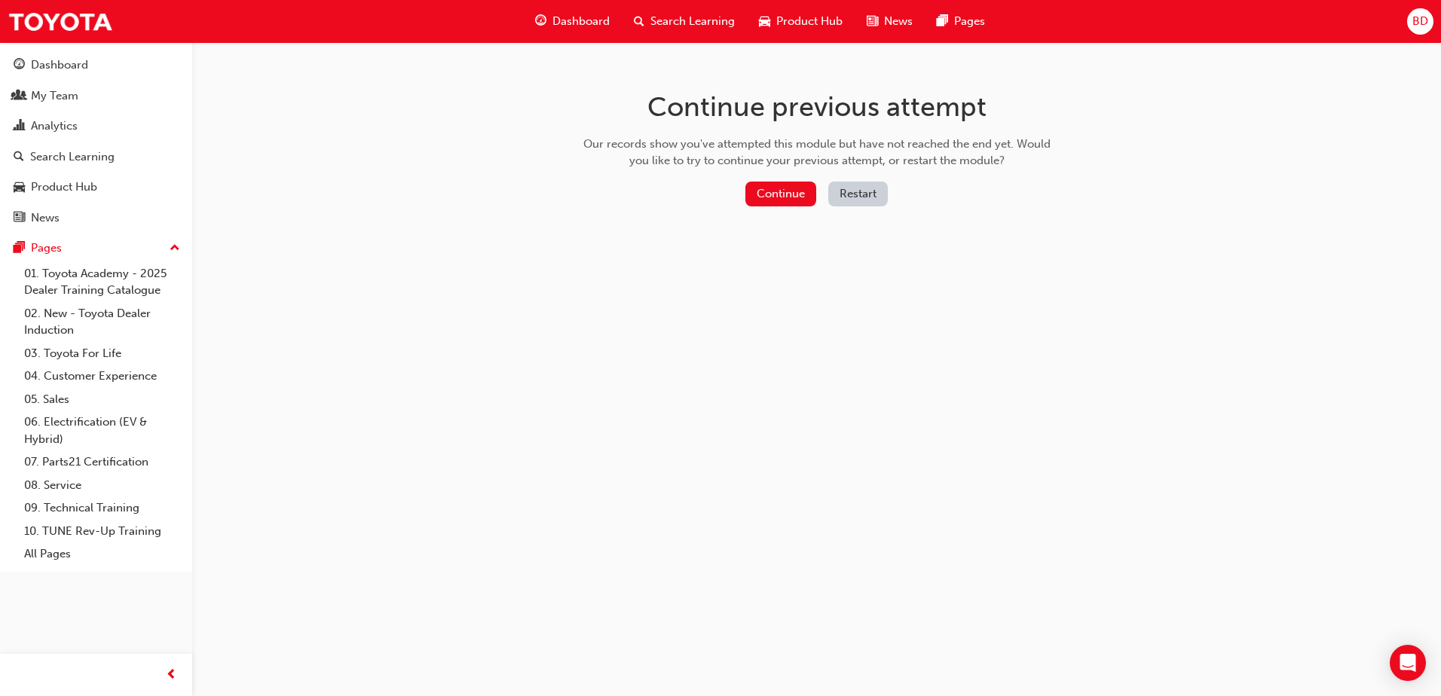
click at [841, 191] on button "Restart" at bounding box center [858, 194] width 60 height 25
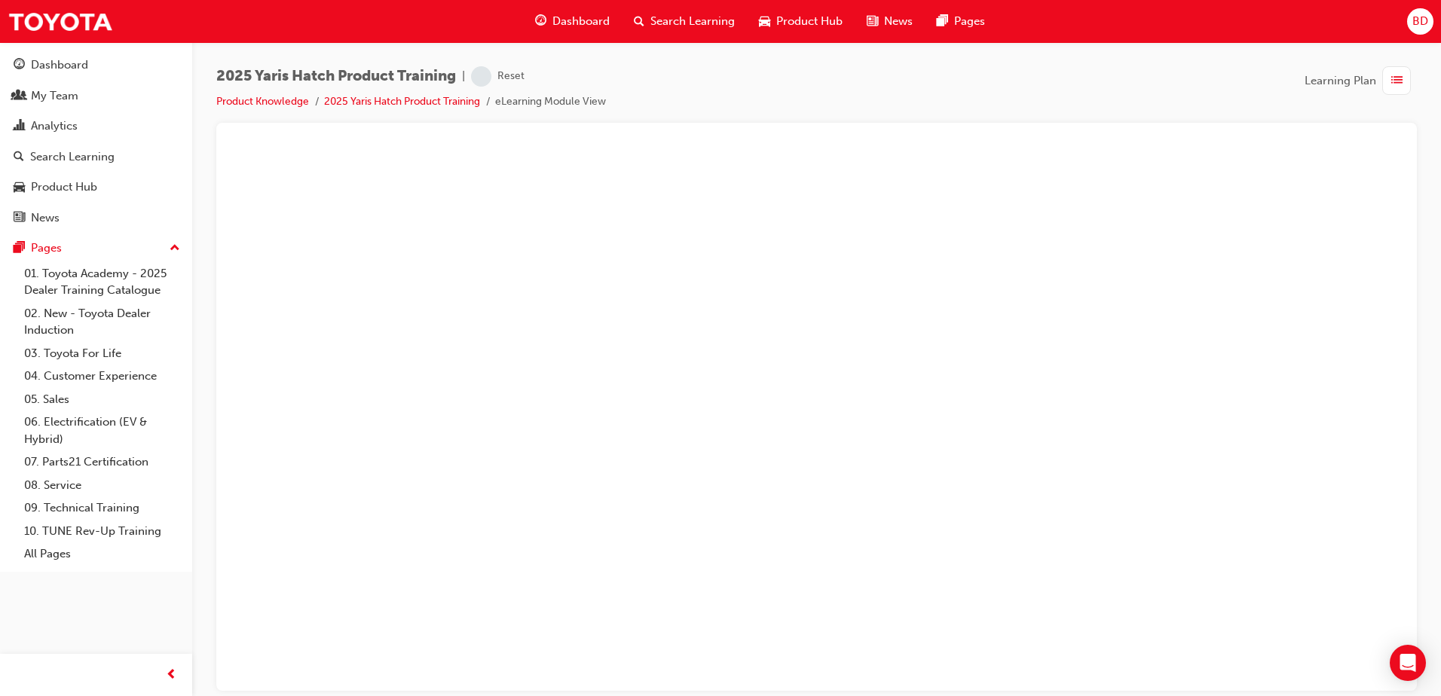
click at [594, 70] on div "2025 Yaris Hatch Product Training | Reset" at bounding box center [411, 76] width 390 height 20
click at [438, 99] on link "2025 Yaris Hatch Product Training" at bounding box center [402, 101] width 156 height 13
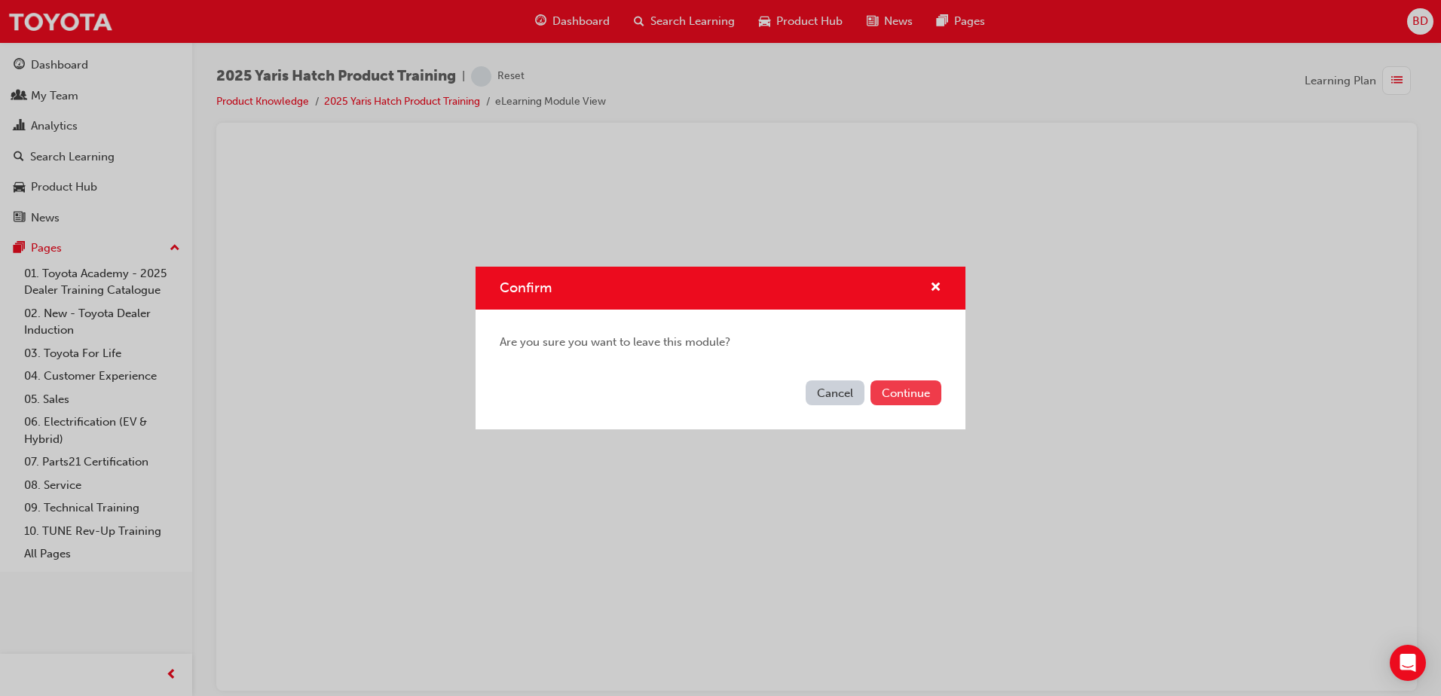
click at [913, 396] on button "Continue" at bounding box center [905, 393] width 71 height 25
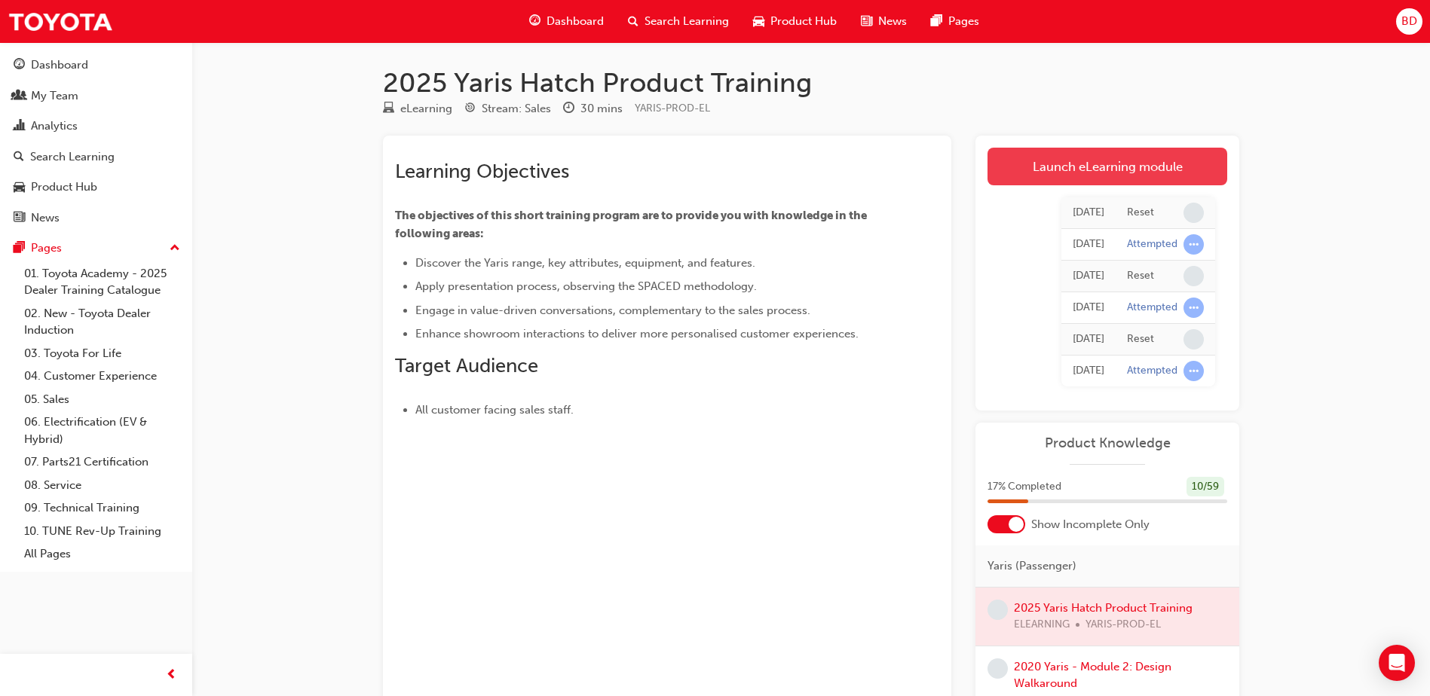
click at [1128, 173] on link "Launch eLearning module" at bounding box center [1107, 167] width 240 height 38
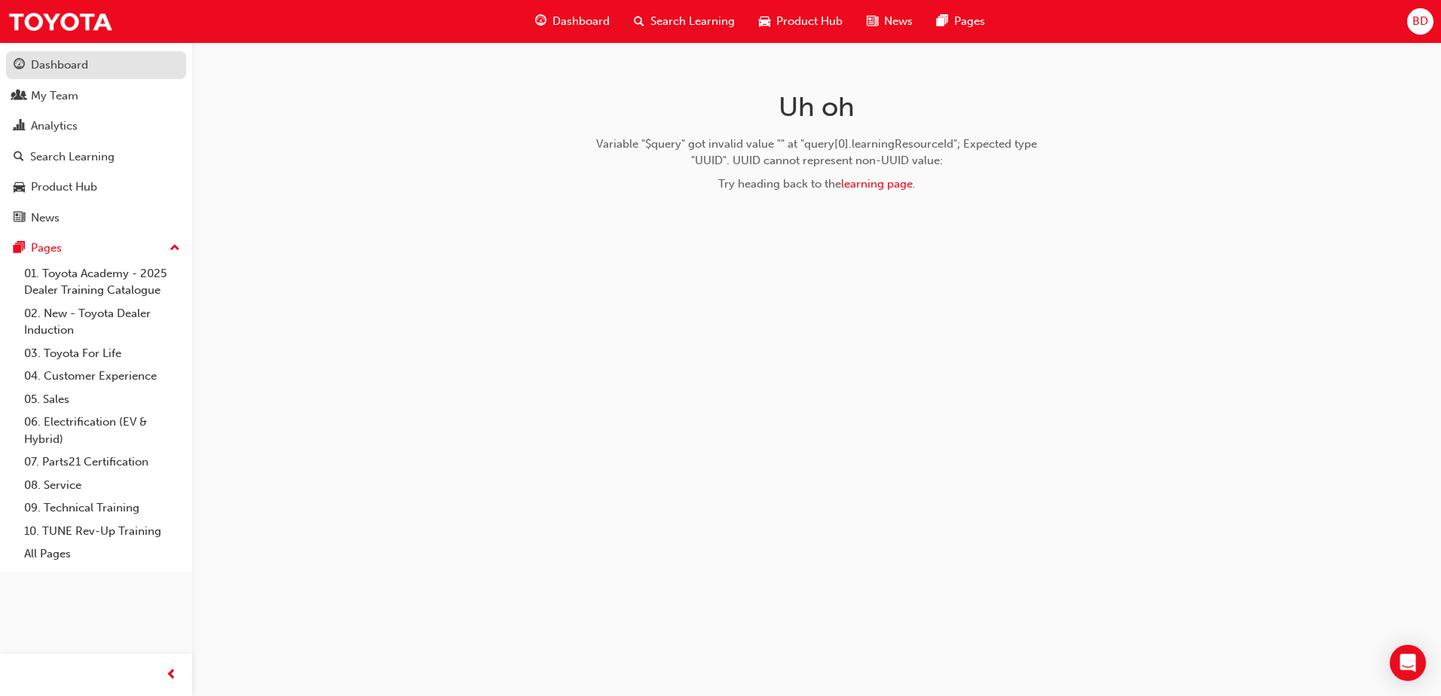
click at [47, 60] on div "Dashboard" at bounding box center [59, 65] width 57 height 17
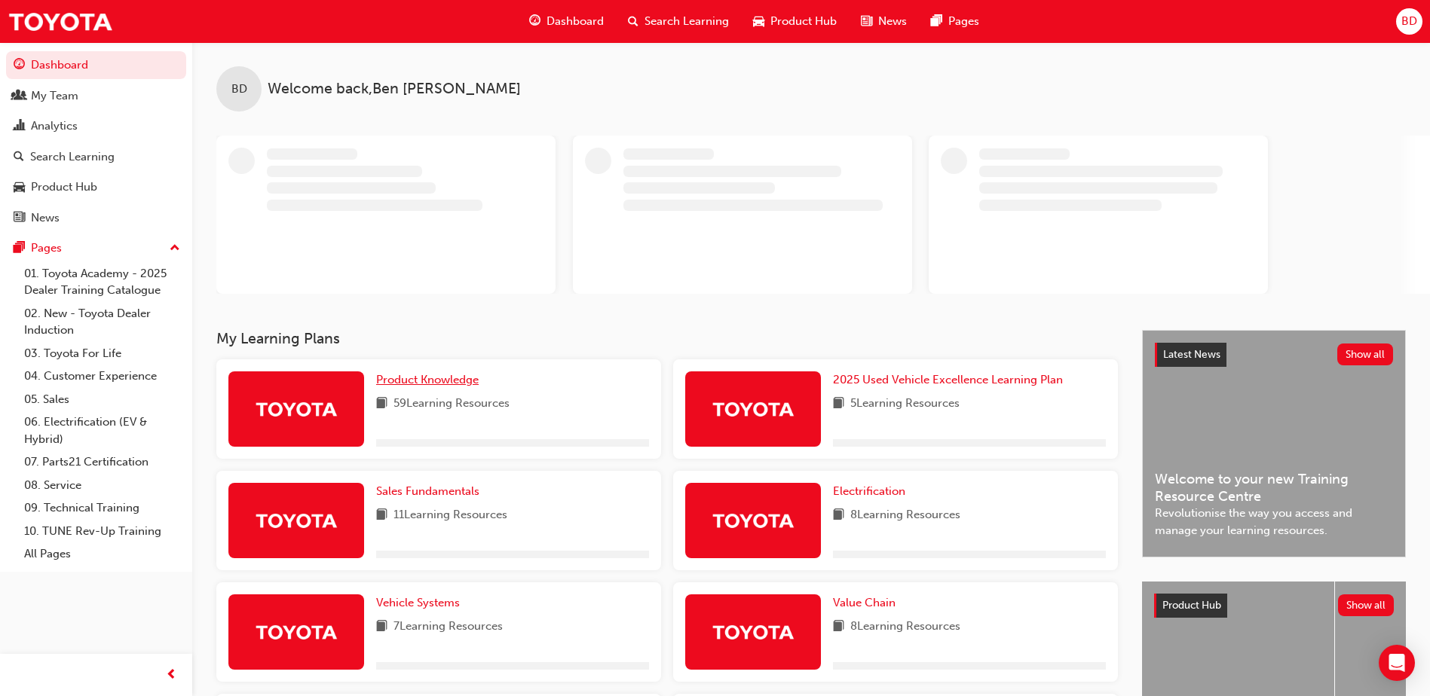
click at [431, 382] on span "Product Knowledge" at bounding box center [427, 380] width 102 height 14
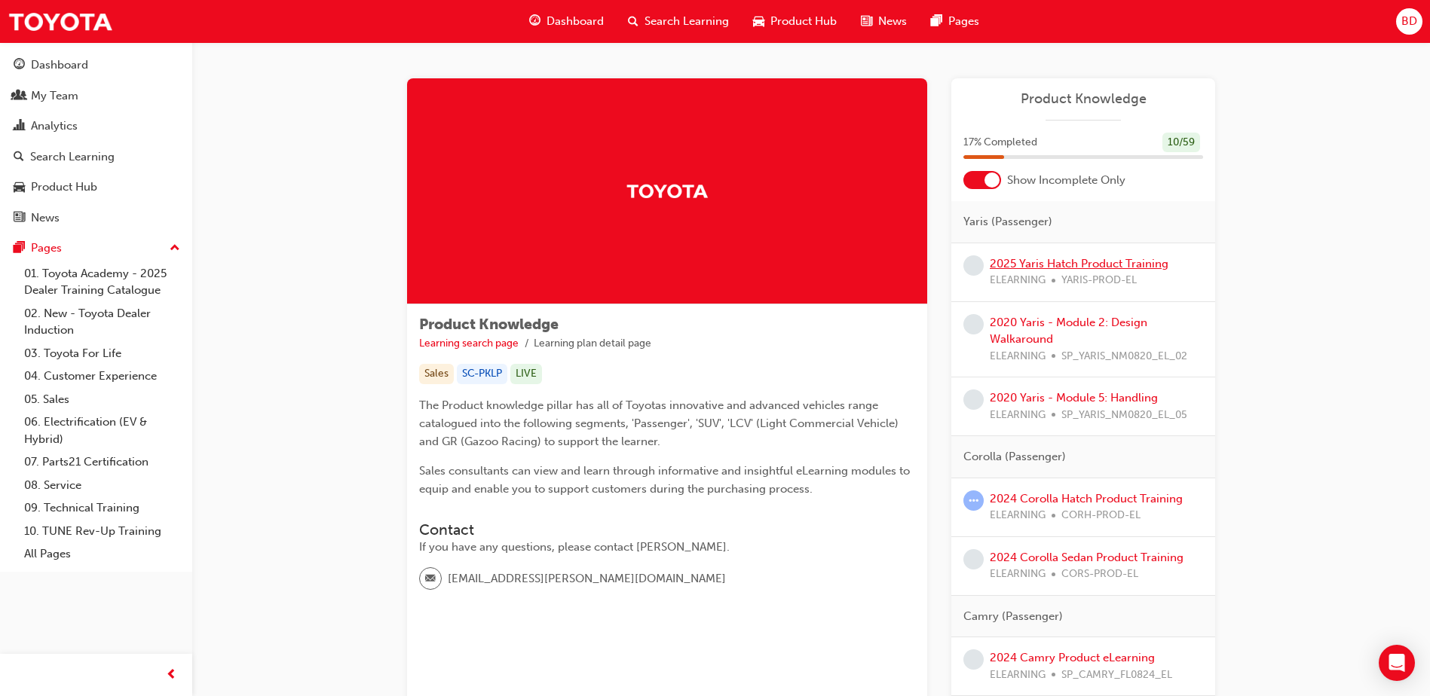
click at [1082, 268] on link "2025 Yaris Hatch Product Training" at bounding box center [1078, 264] width 179 height 14
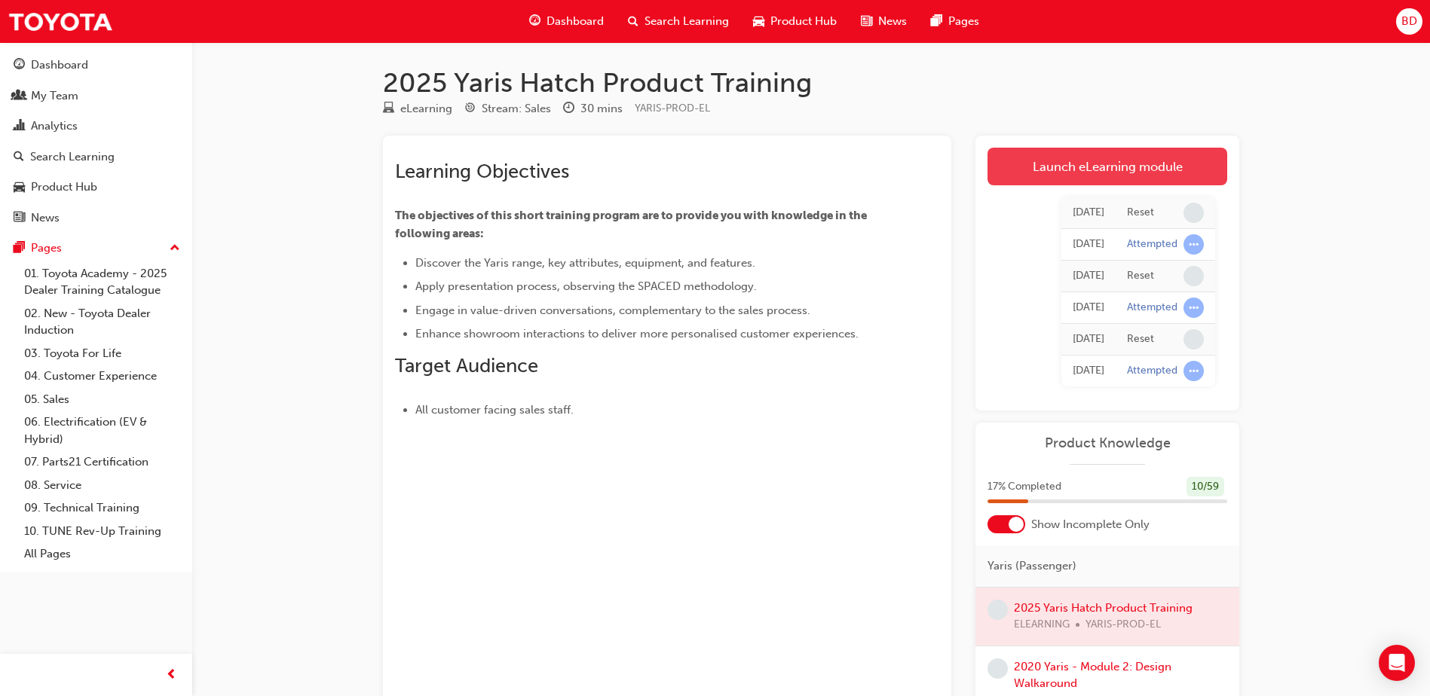
click at [1090, 164] on link "Launch eLearning module" at bounding box center [1107, 167] width 240 height 38
click at [542, 22] on div "Dashboard" at bounding box center [566, 21] width 99 height 31
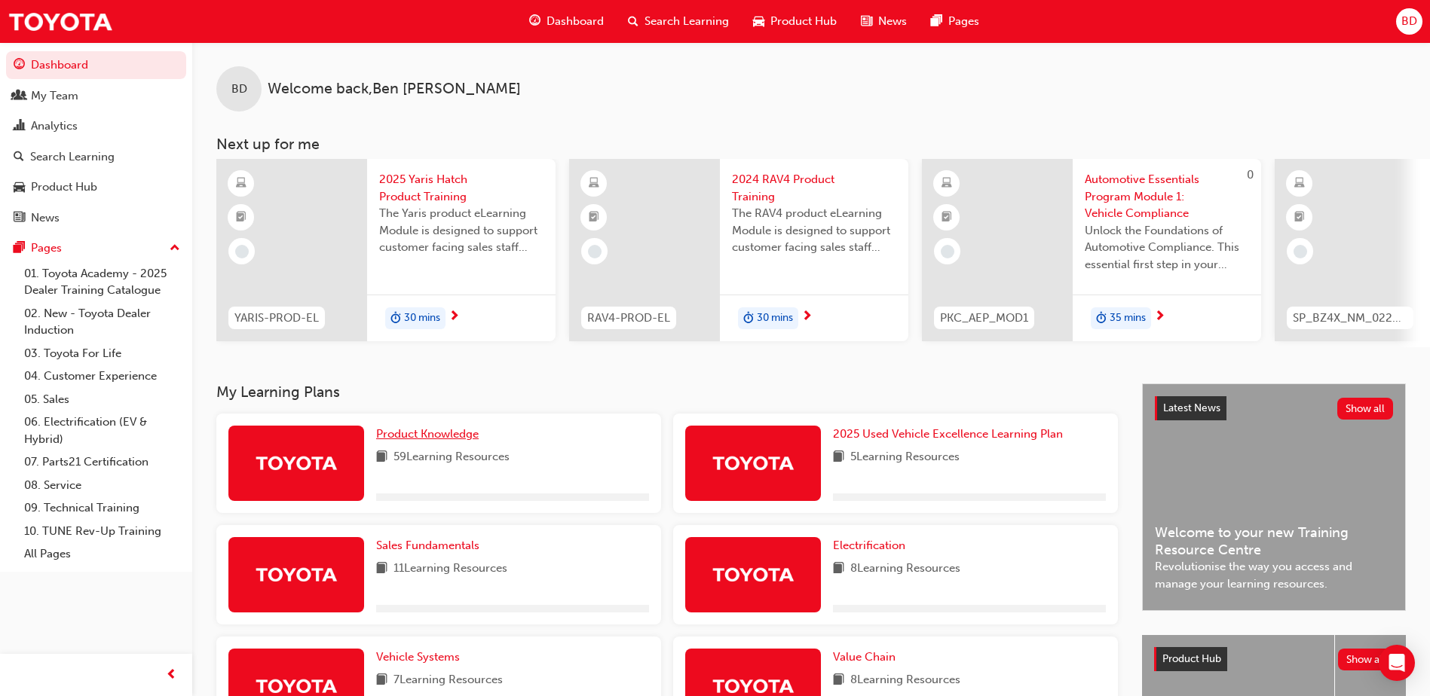
click at [469, 439] on span "Product Knowledge" at bounding box center [427, 434] width 102 height 14
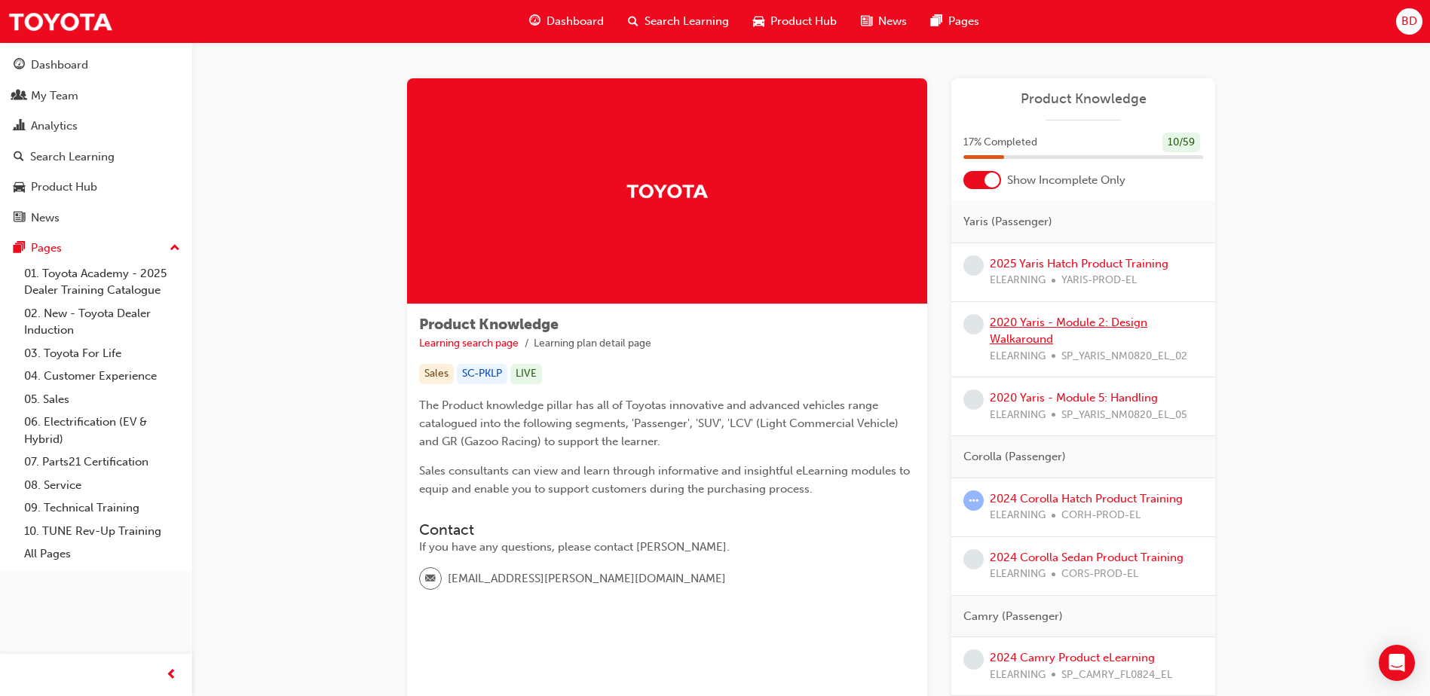
click at [1094, 322] on link "2020 Yaris - Module 2: Design Walkaround" at bounding box center [1068, 331] width 158 height 31
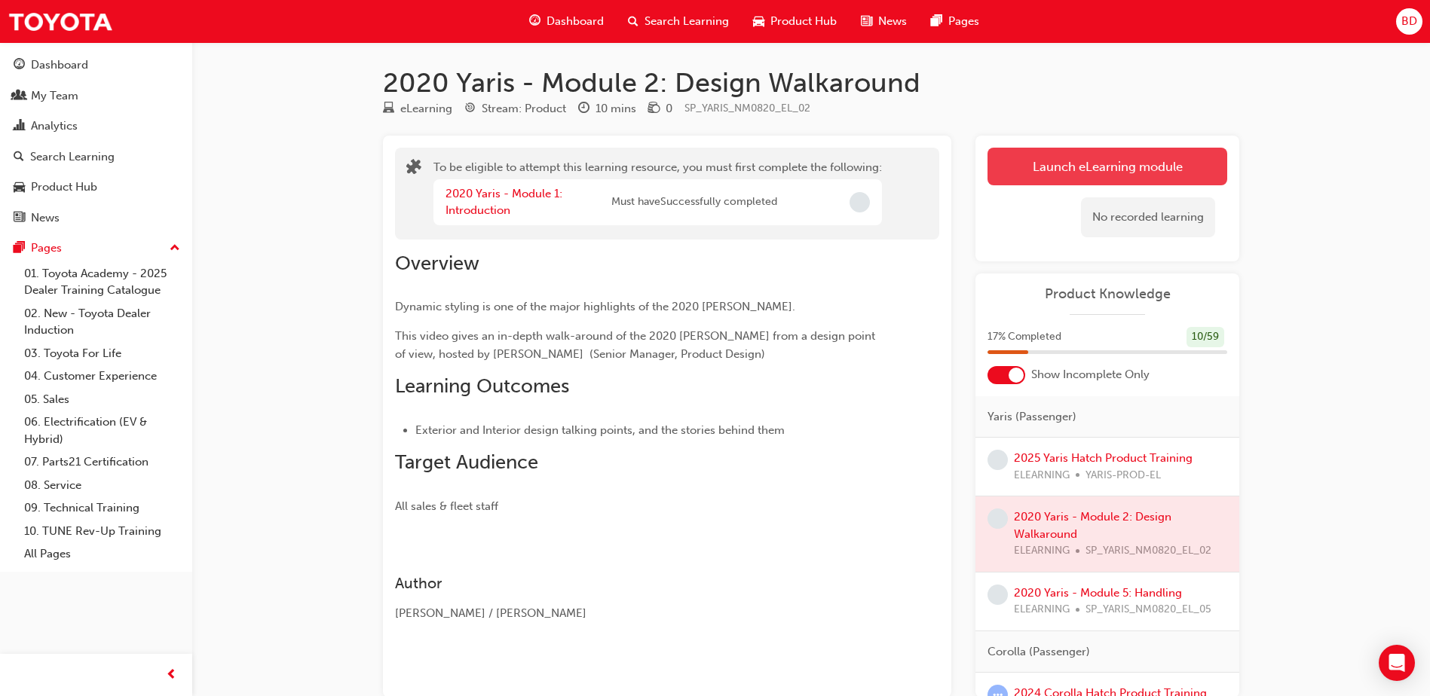
click at [1090, 171] on button "Launch eLearning module" at bounding box center [1107, 167] width 240 height 38
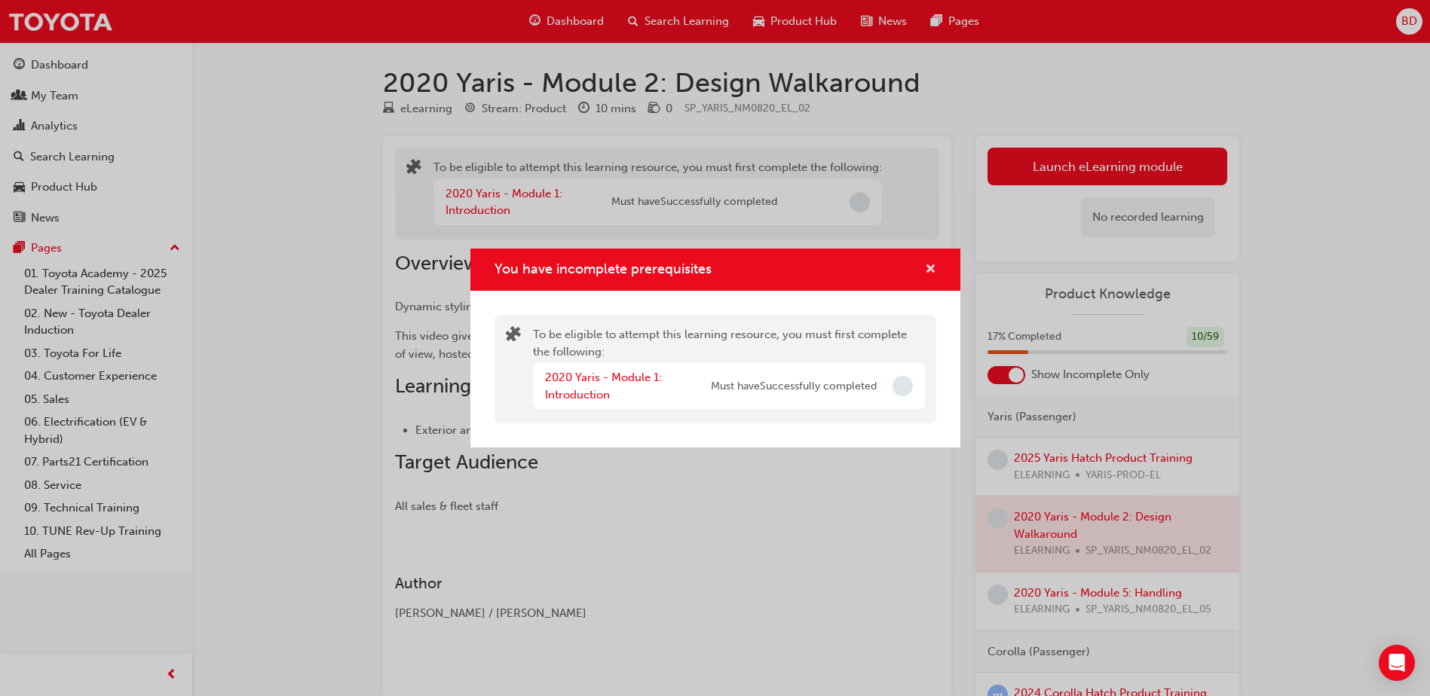
click at [931, 266] on span "cross-icon" at bounding box center [930, 271] width 11 height 14
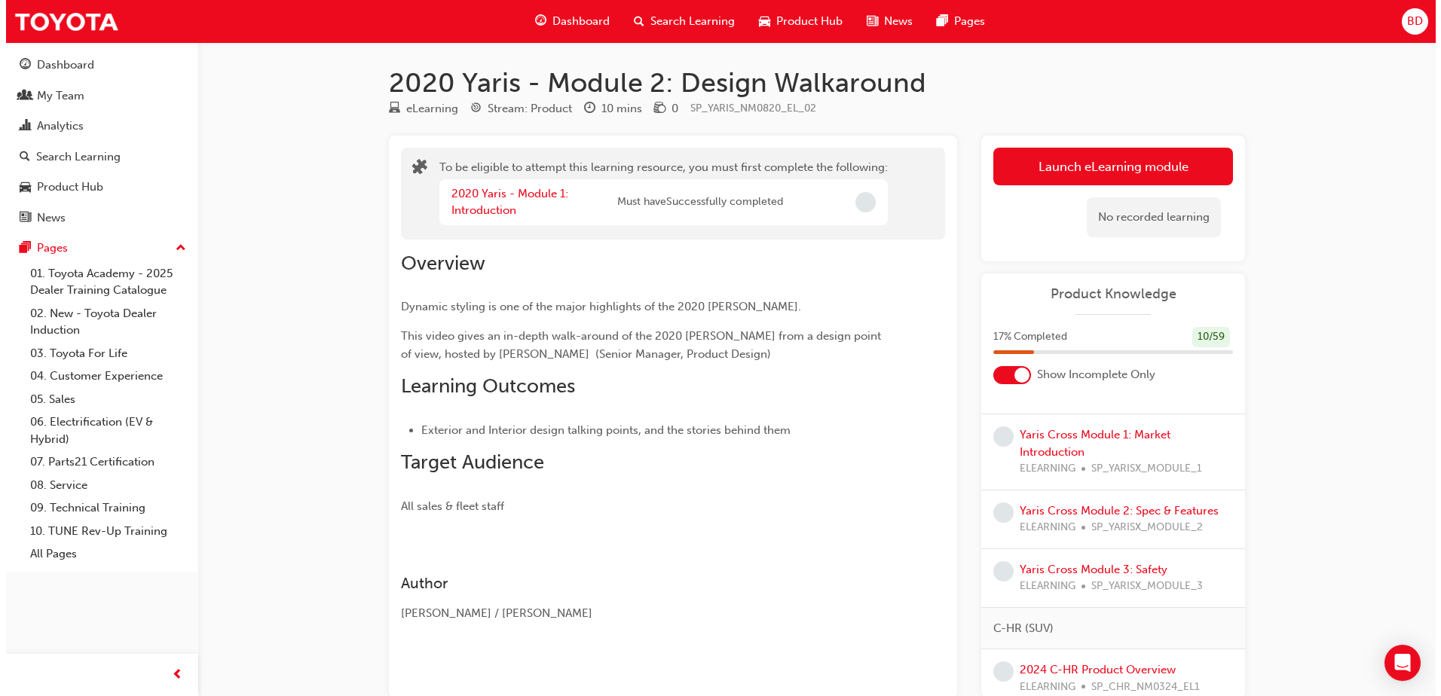
scroll to position [301, 0]
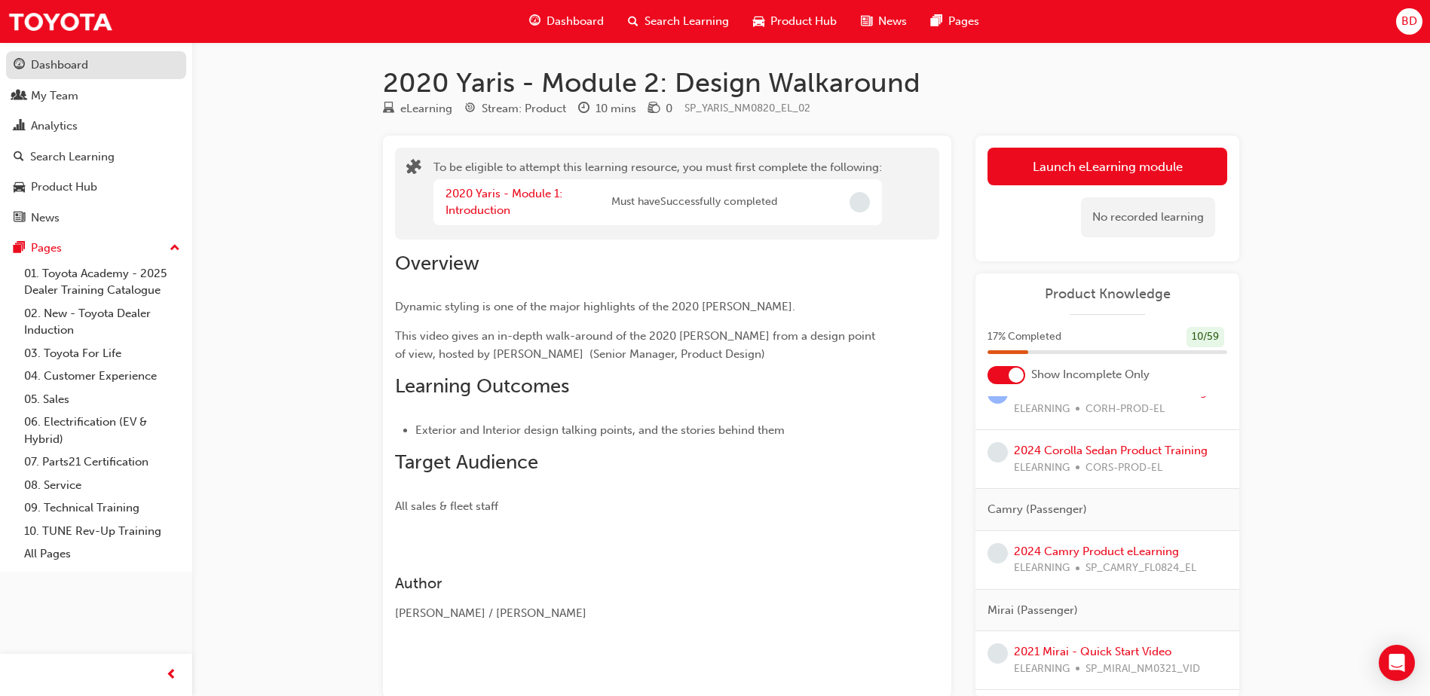
click at [81, 59] on div "Dashboard" at bounding box center [59, 65] width 57 height 17
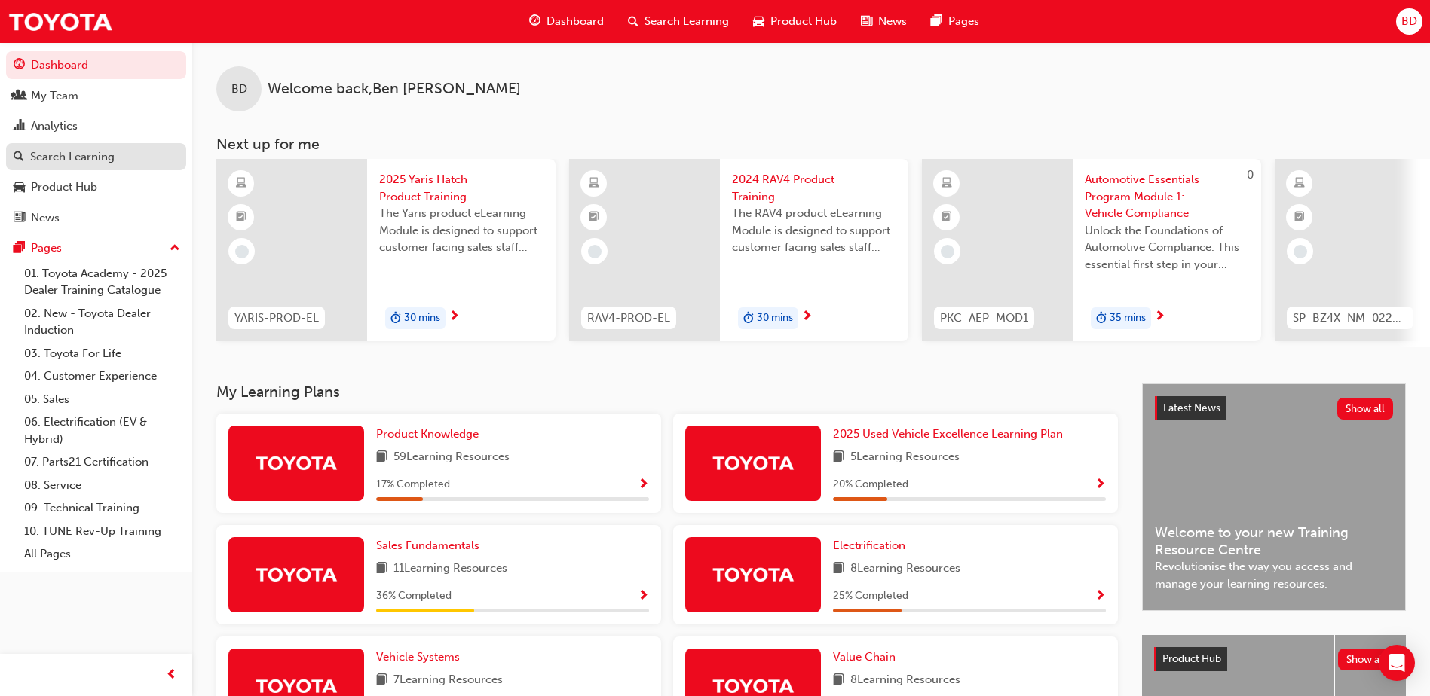
click at [64, 152] on div "Search Learning" at bounding box center [72, 156] width 84 height 17
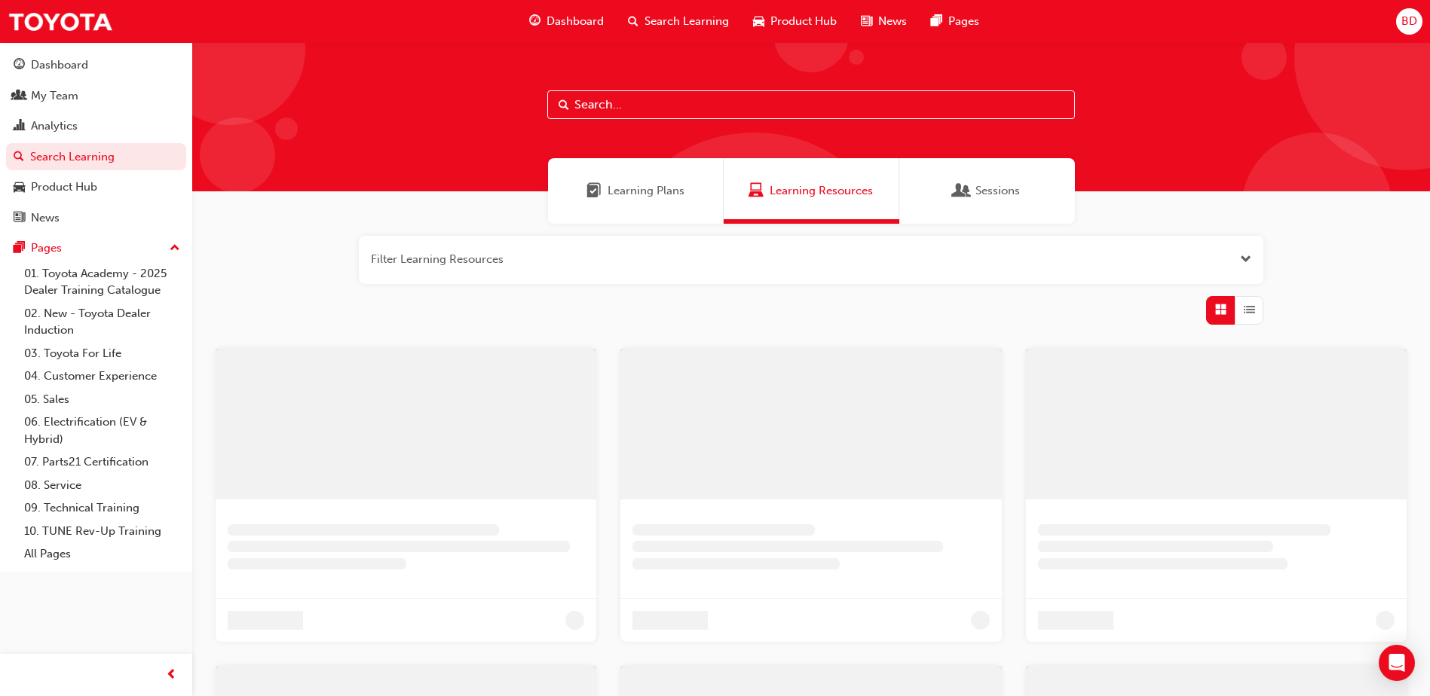
click at [702, 96] on input "text" at bounding box center [811, 104] width 528 height 29
paste input "YARIS-PROD-EL"
type input "YARIS-PROD-EL"
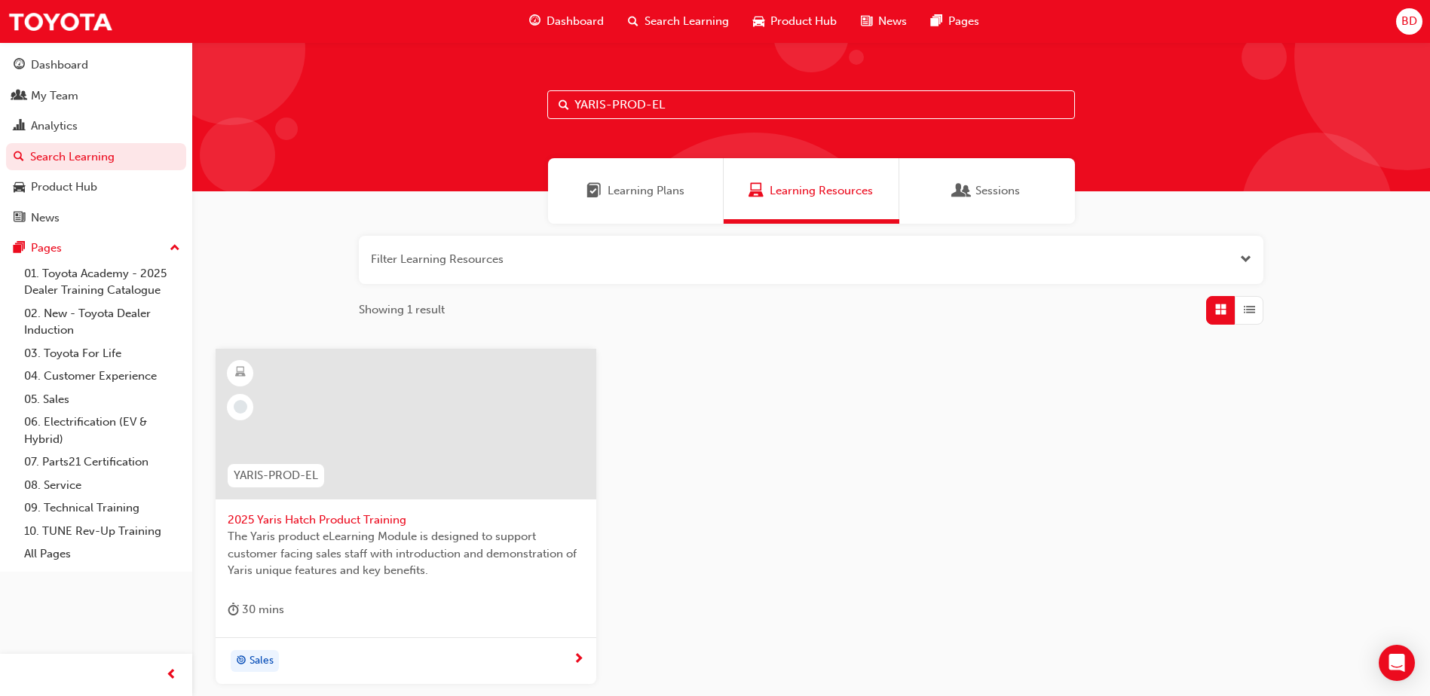
click at [714, 107] on input "YARIS-PROD-EL" at bounding box center [811, 104] width 528 height 29
click at [382, 518] on span "2025 Yaris Hatch Product Training" at bounding box center [406, 520] width 356 height 17
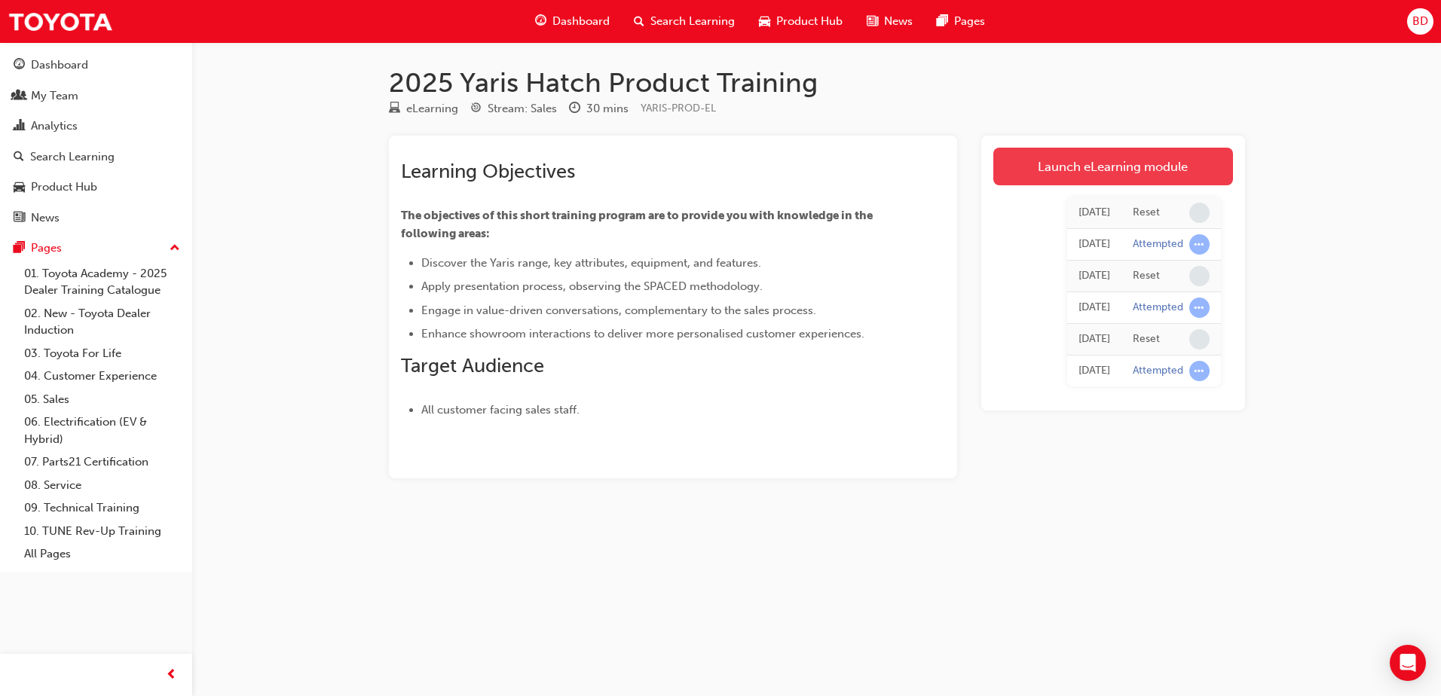
click at [1131, 168] on link "Launch eLearning module" at bounding box center [1113, 167] width 240 height 38
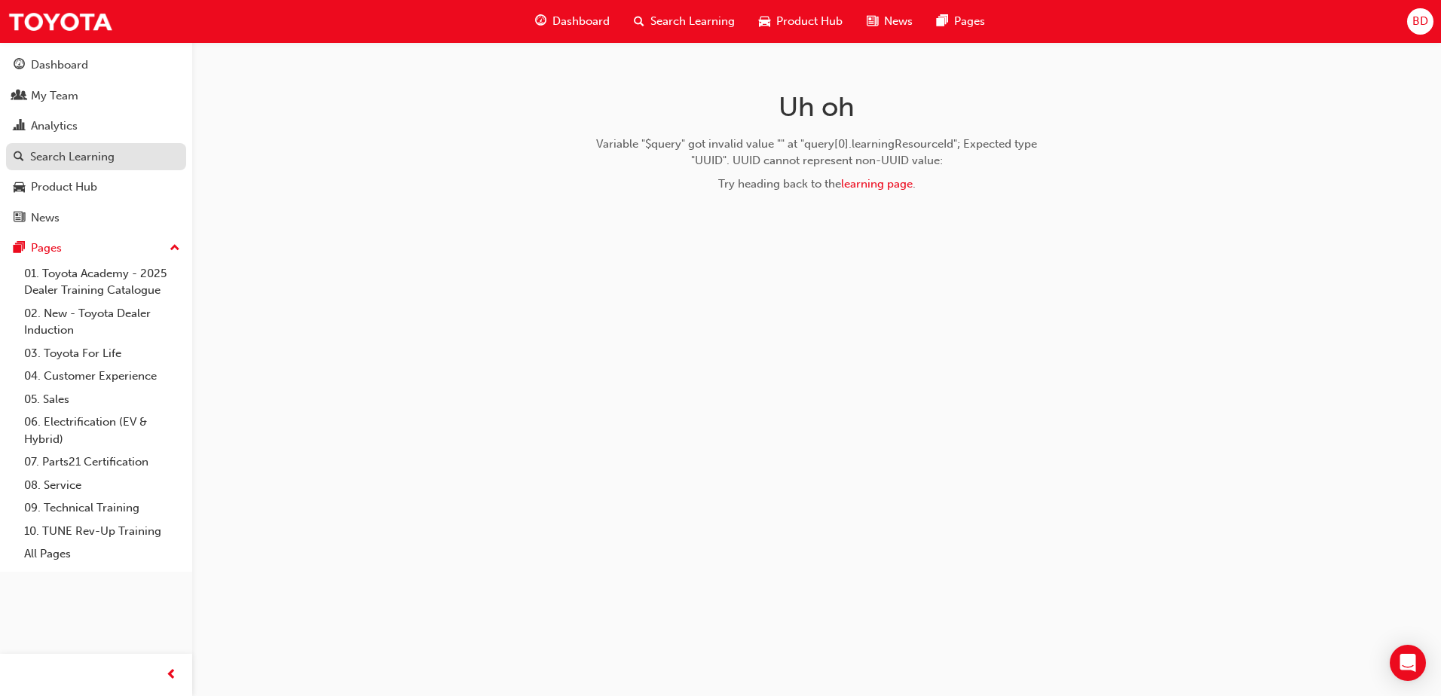
click at [57, 155] on div "Search Learning" at bounding box center [72, 156] width 84 height 17
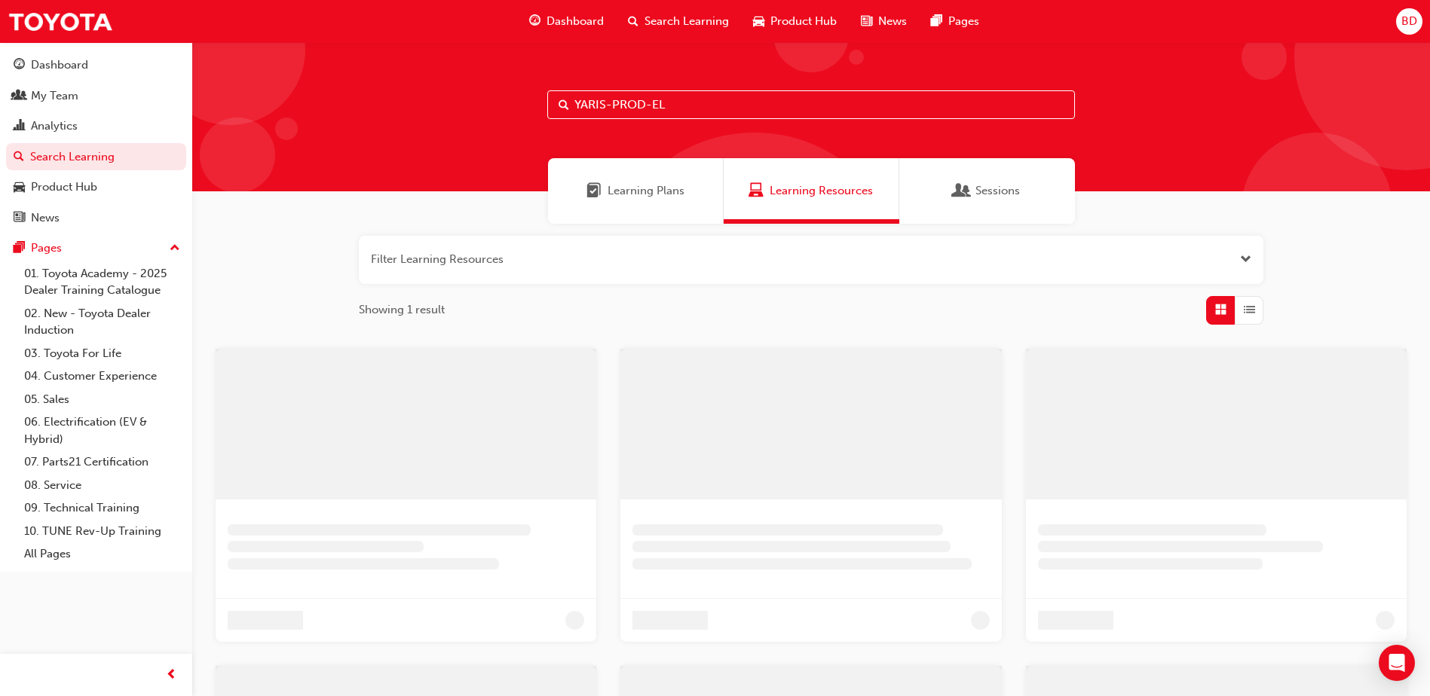
drag, startPoint x: 709, startPoint y: 100, endPoint x: 458, endPoint y: 91, distance: 251.1
click at [458, 91] on div "YARIS-PROD-EL" at bounding box center [810, 116] width 1237 height 149
paste input "SP_YARIS_NM0820_EL_02"
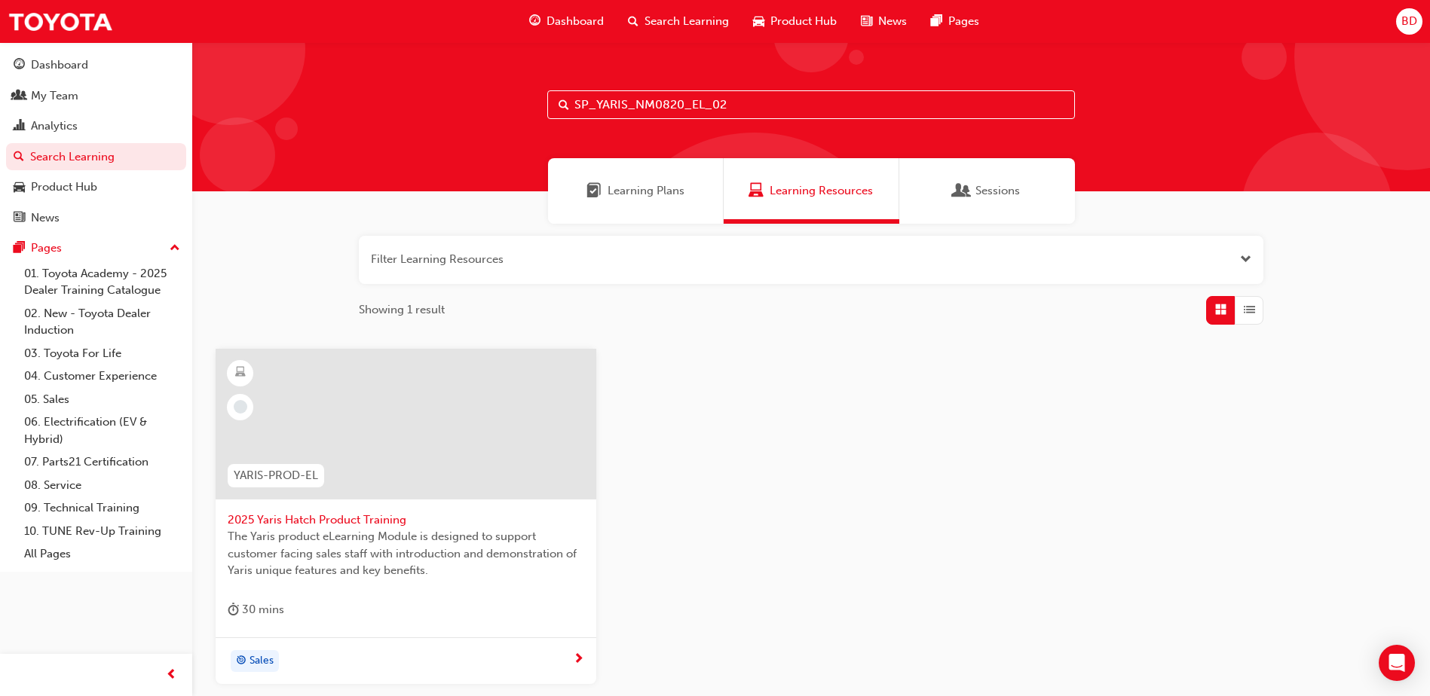
type input "SP_YARIS_NM0820_EL_02"
click at [400, 519] on span "2020 Yaris - Module 2: Design Walkaround" at bounding box center [406, 520] width 356 height 17
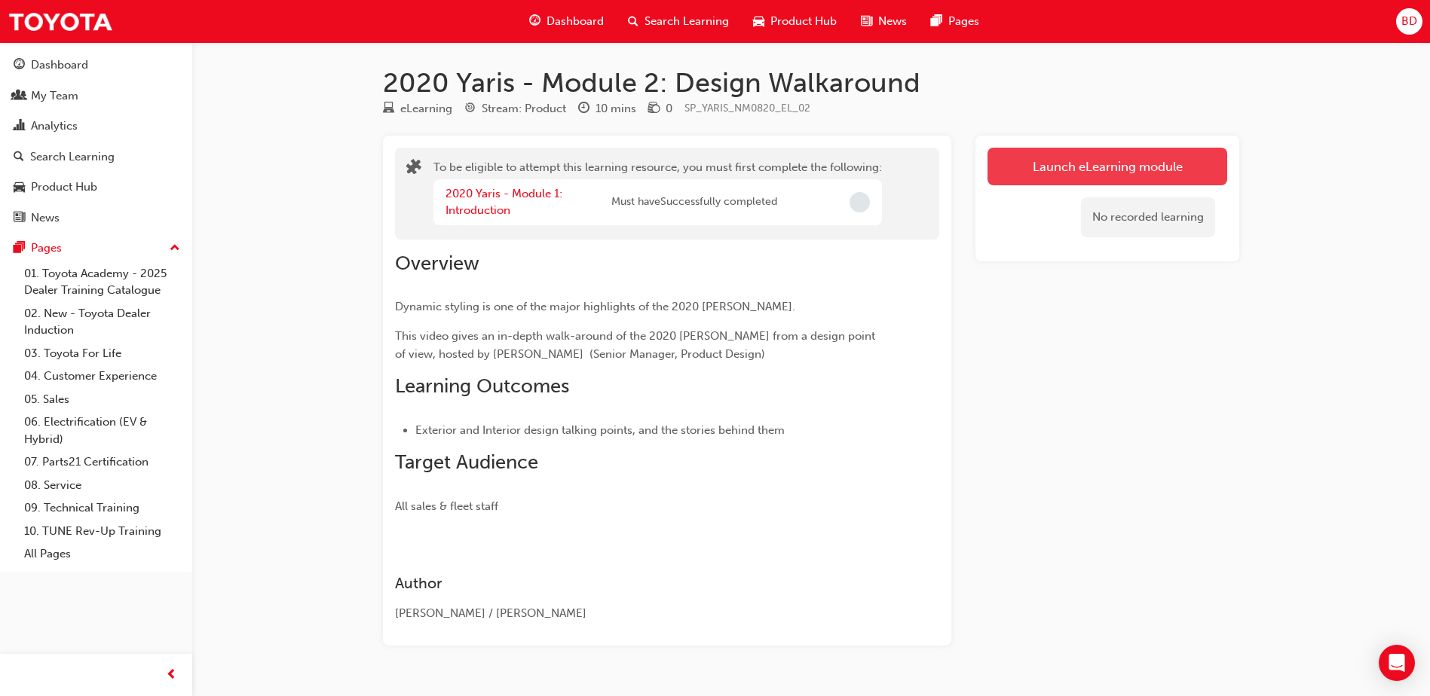
click at [1077, 164] on button "Launch eLearning module" at bounding box center [1107, 167] width 240 height 38
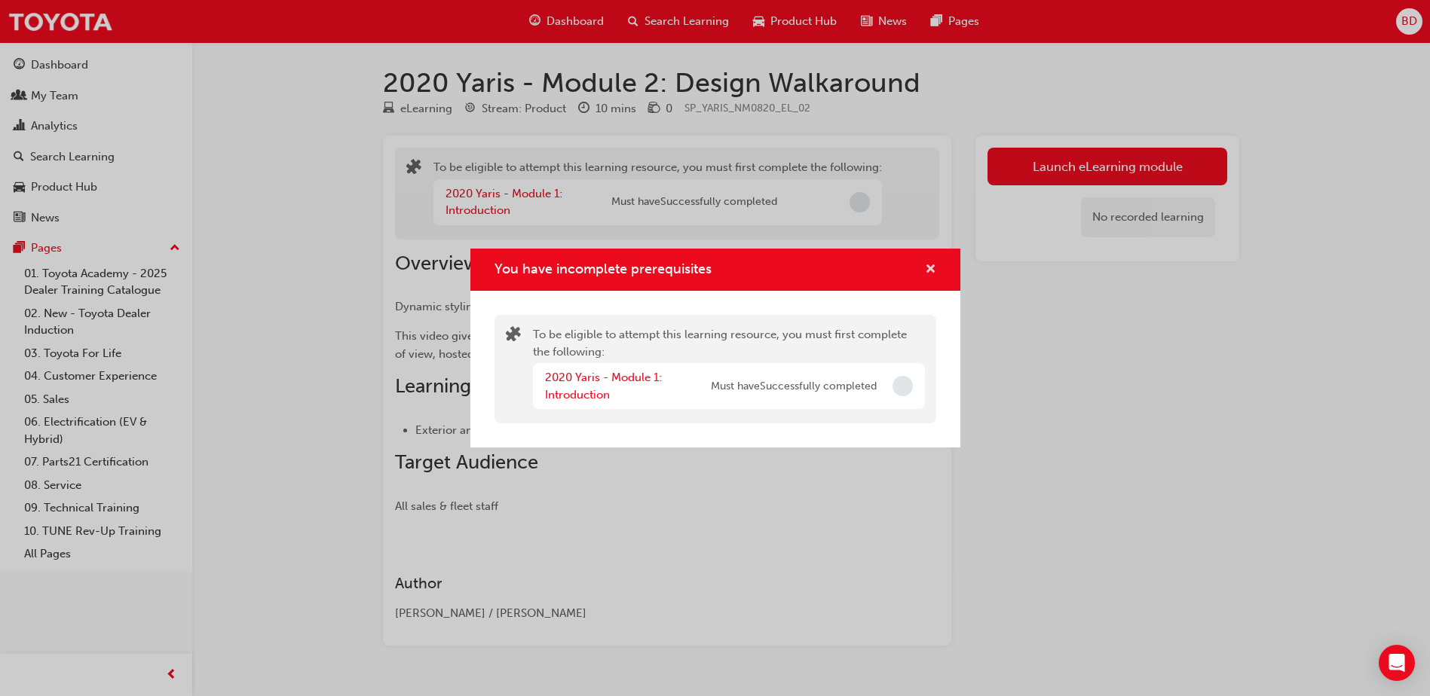
click at [926, 270] on span "cross-icon" at bounding box center [930, 271] width 11 height 14
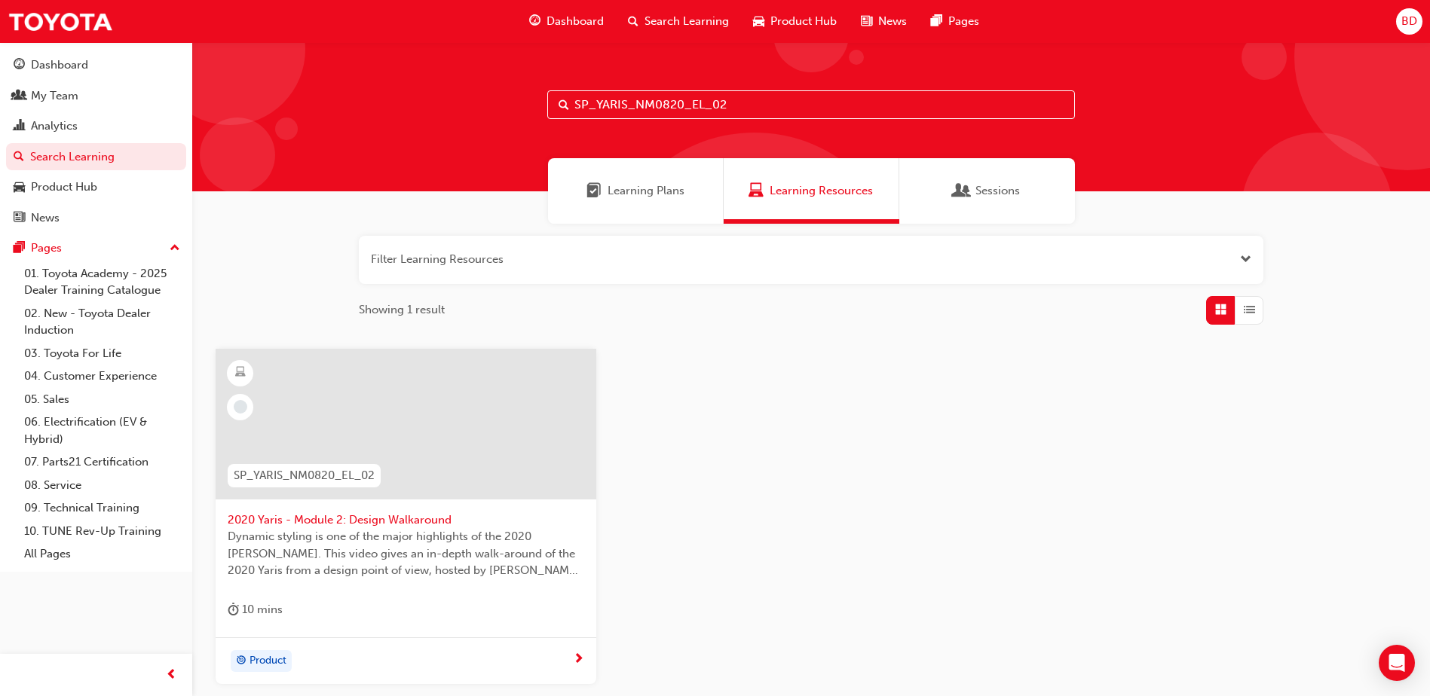
drag, startPoint x: 747, startPoint y: 106, endPoint x: 488, endPoint y: 83, distance: 260.2
click at [488, 83] on div "SP_YARIS_NM0820_EL_02" at bounding box center [810, 116] width 1237 height 149
paste input "CORH-PROD-EL"
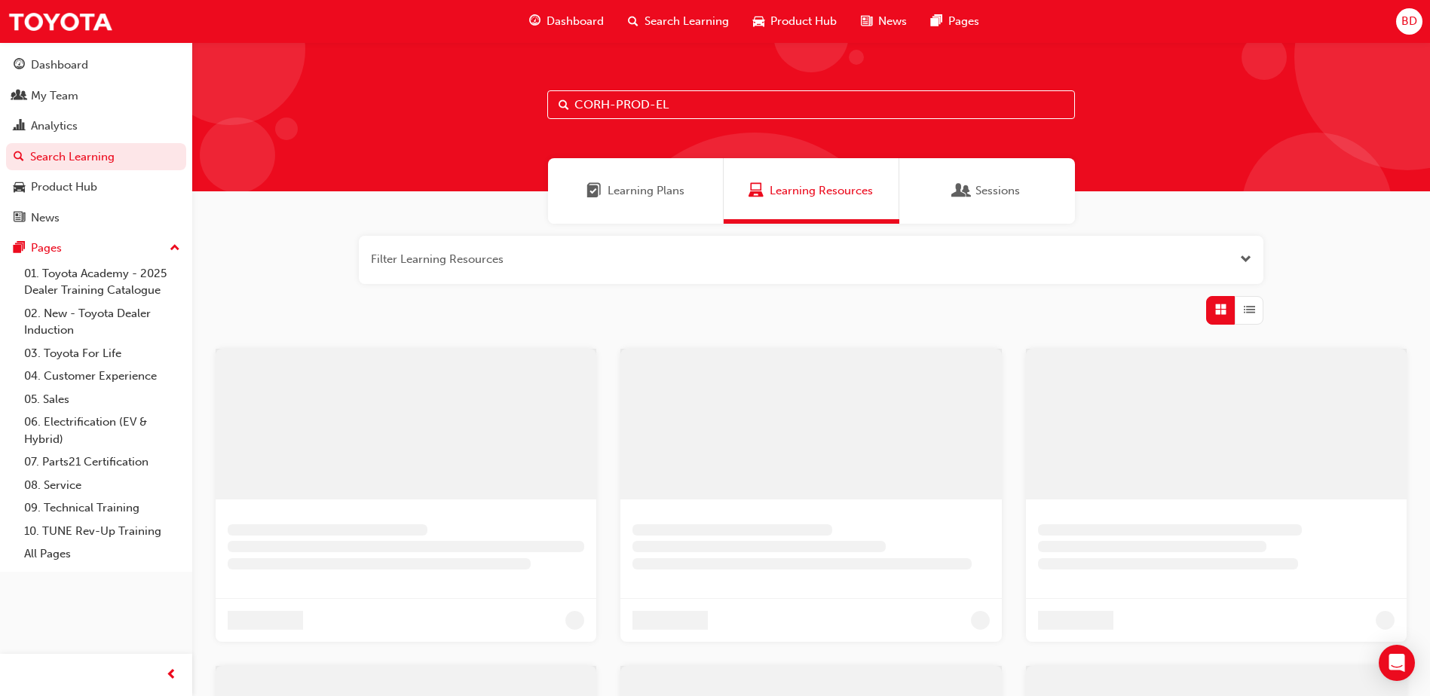
click at [401, 87] on div "CORH-PROD-EL" at bounding box center [810, 116] width 1237 height 149
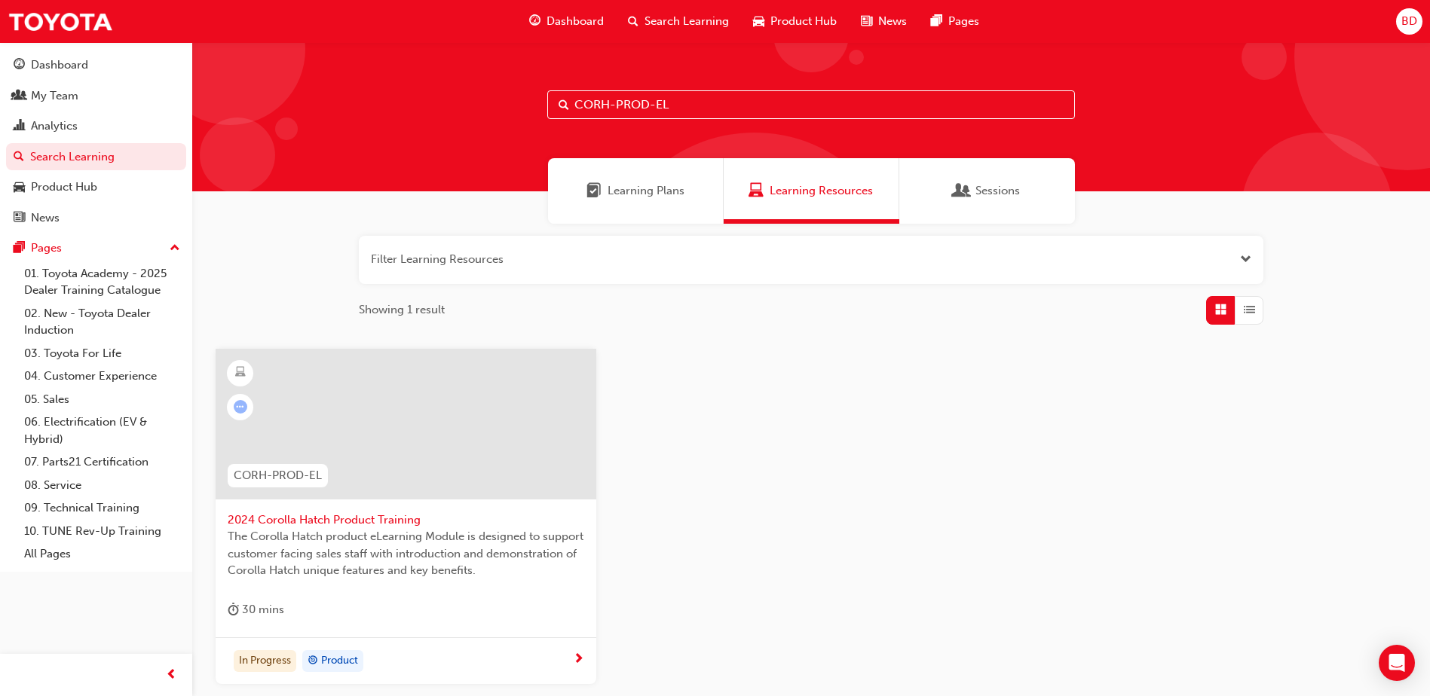
type input "CORH-PROD-EL"
click at [387, 518] on span "2024 Corolla Hatch Product Training" at bounding box center [406, 520] width 356 height 17
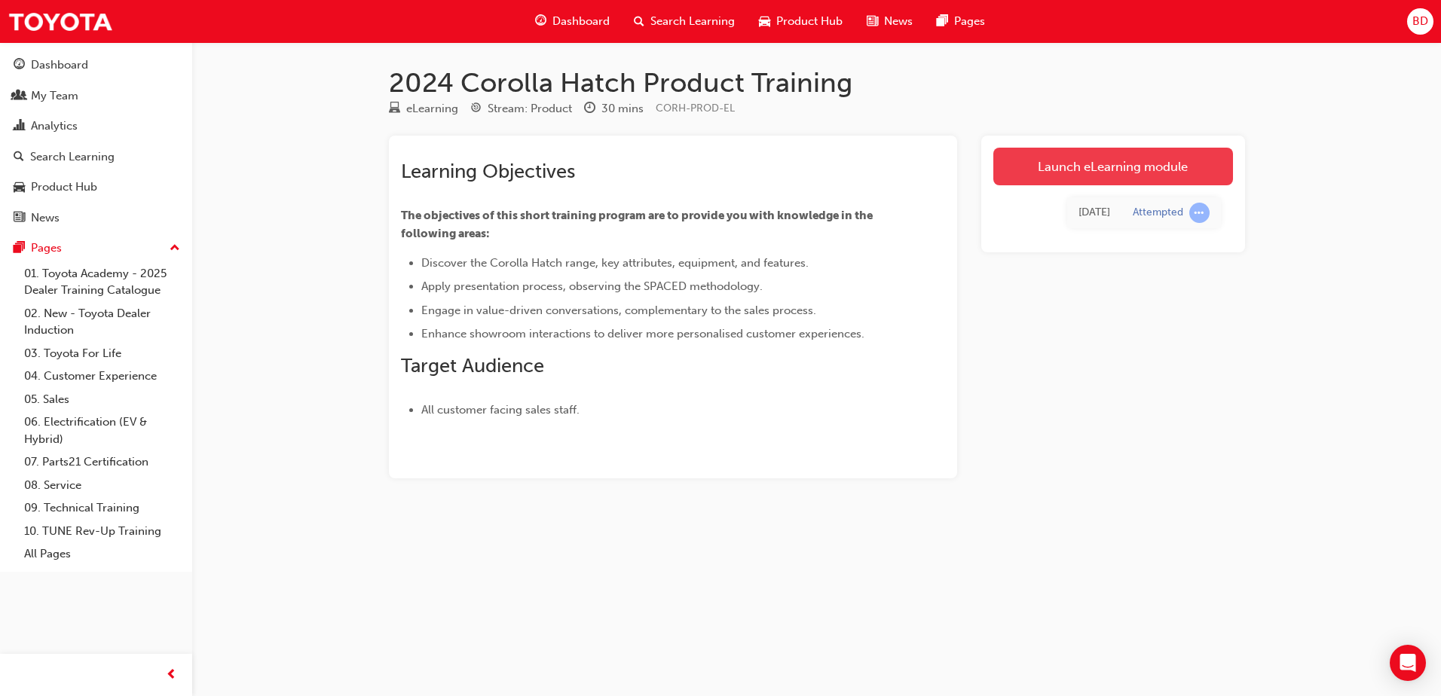
click at [1032, 169] on link "Launch eLearning module" at bounding box center [1113, 167] width 240 height 38
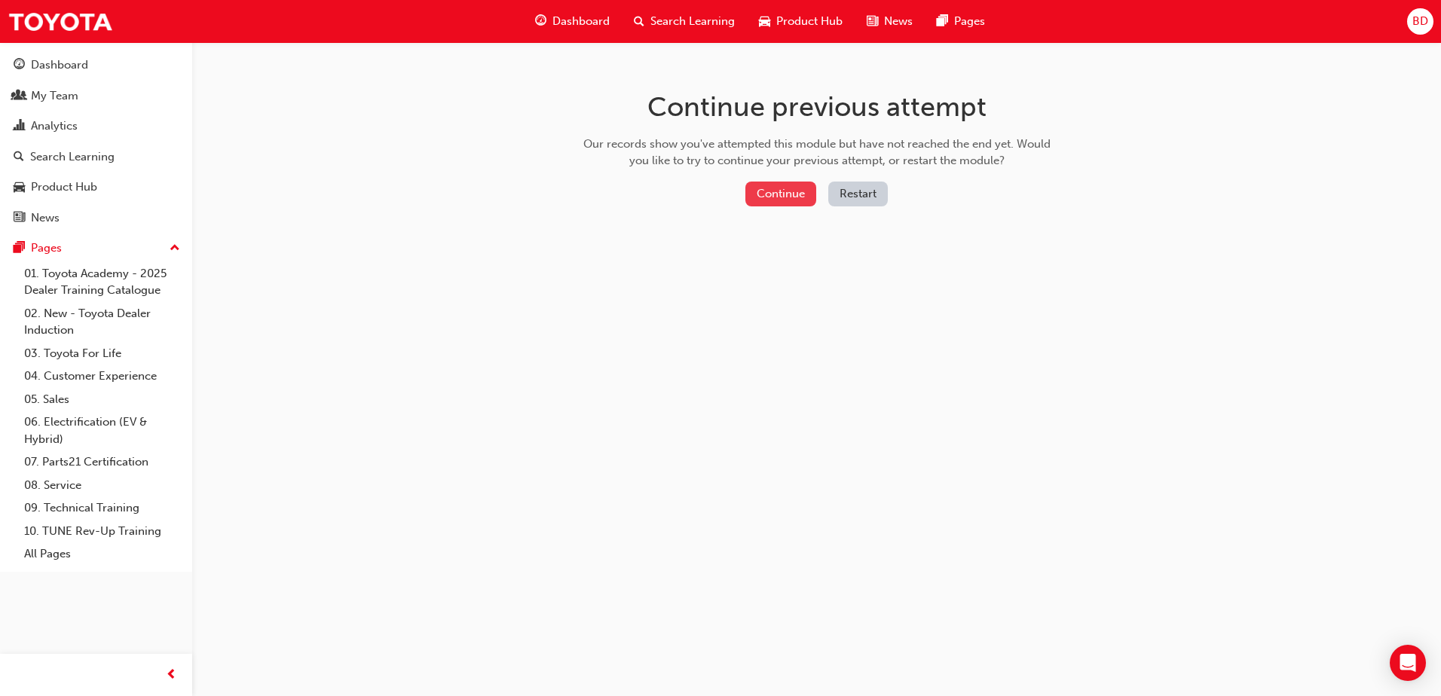
click at [780, 194] on button "Continue" at bounding box center [780, 194] width 71 height 25
